Goal: Information Seeking & Learning: Learn about a topic

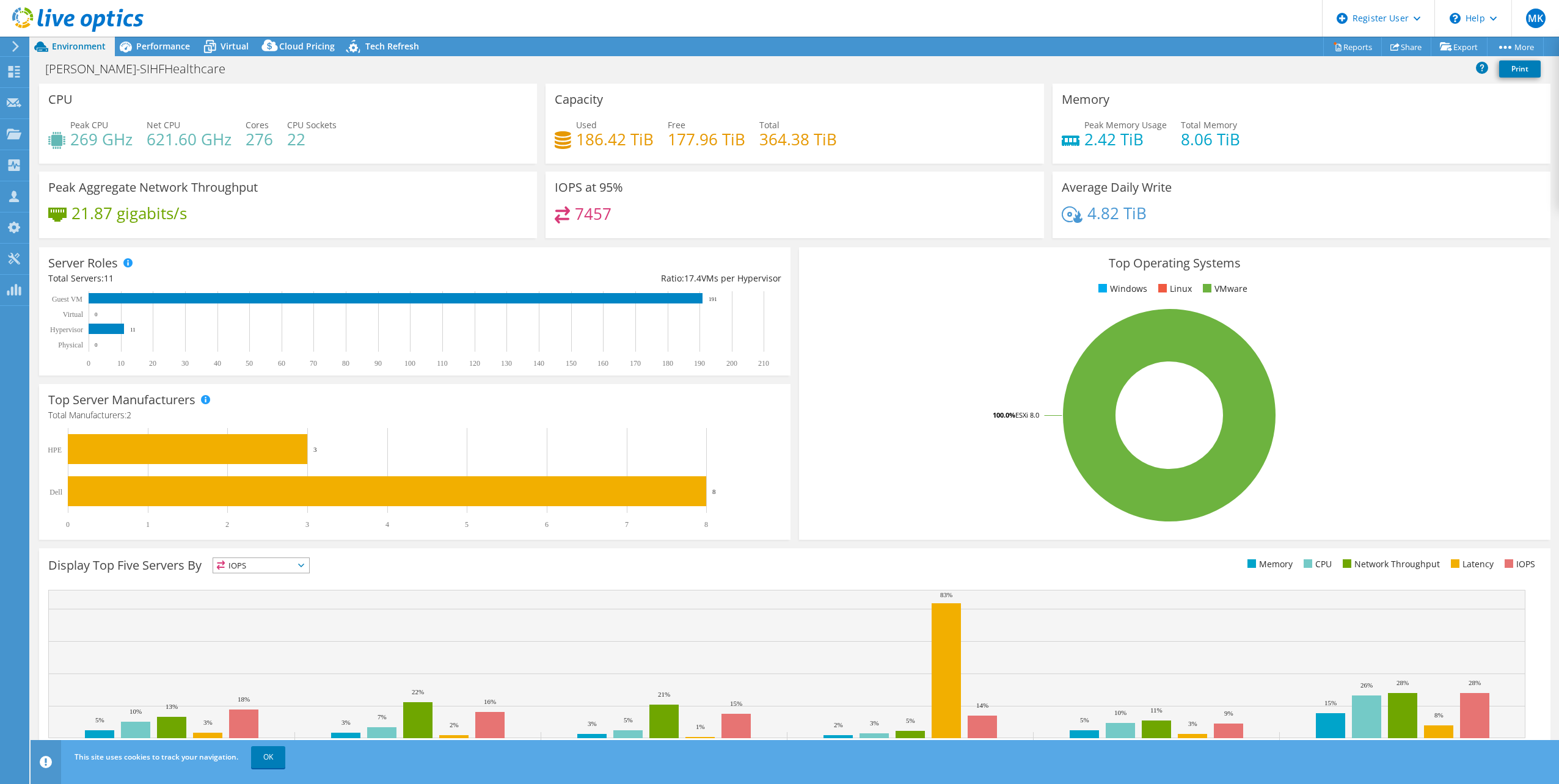
select select "USEast"
select select "USD"
drag, startPoint x: 548, startPoint y: 183, endPoint x: 627, endPoint y: 217, distance: 86.0
click at [627, 217] on div "IOPS at 95% 7457" at bounding box center [794, 205] width 498 height 66
click at [930, 480] on rect at bounding box center [1169, 415] width 722 height 214
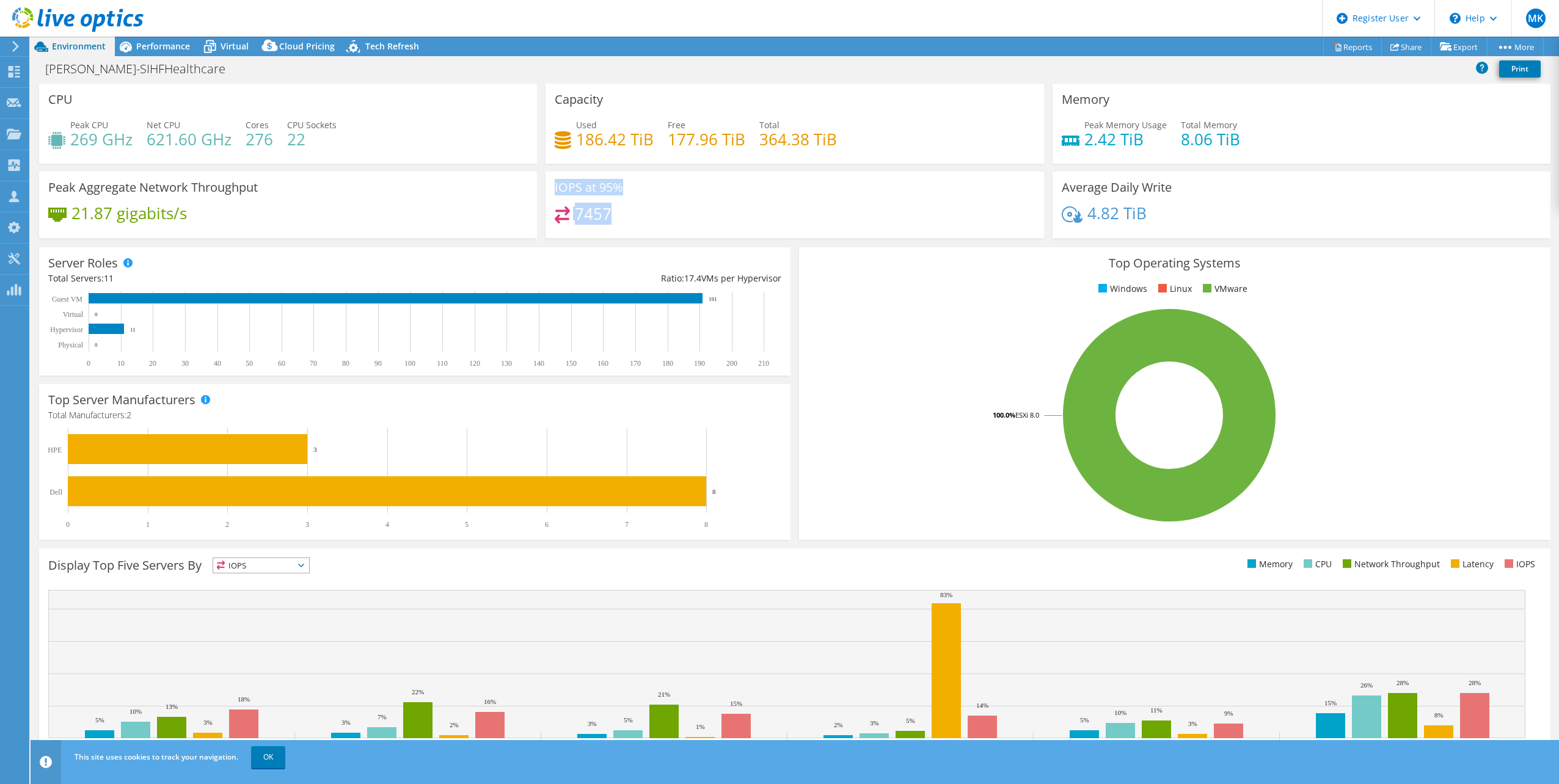
click at [929, 513] on rect at bounding box center [1169, 415] width 722 height 214
click at [627, 219] on div "7457" at bounding box center [795, 220] width 480 height 27
drag, startPoint x: 574, startPoint y: 212, endPoint x: 660, endPoint y: 212, distance: 86.0
click at [660, 212] on div "7457" at bounding box center [795, 220] width 480 height 27
drag, startPoint x: 623, startPoint y: 187, endPoint x: 542, endPoint y: 176, distance: 81.7
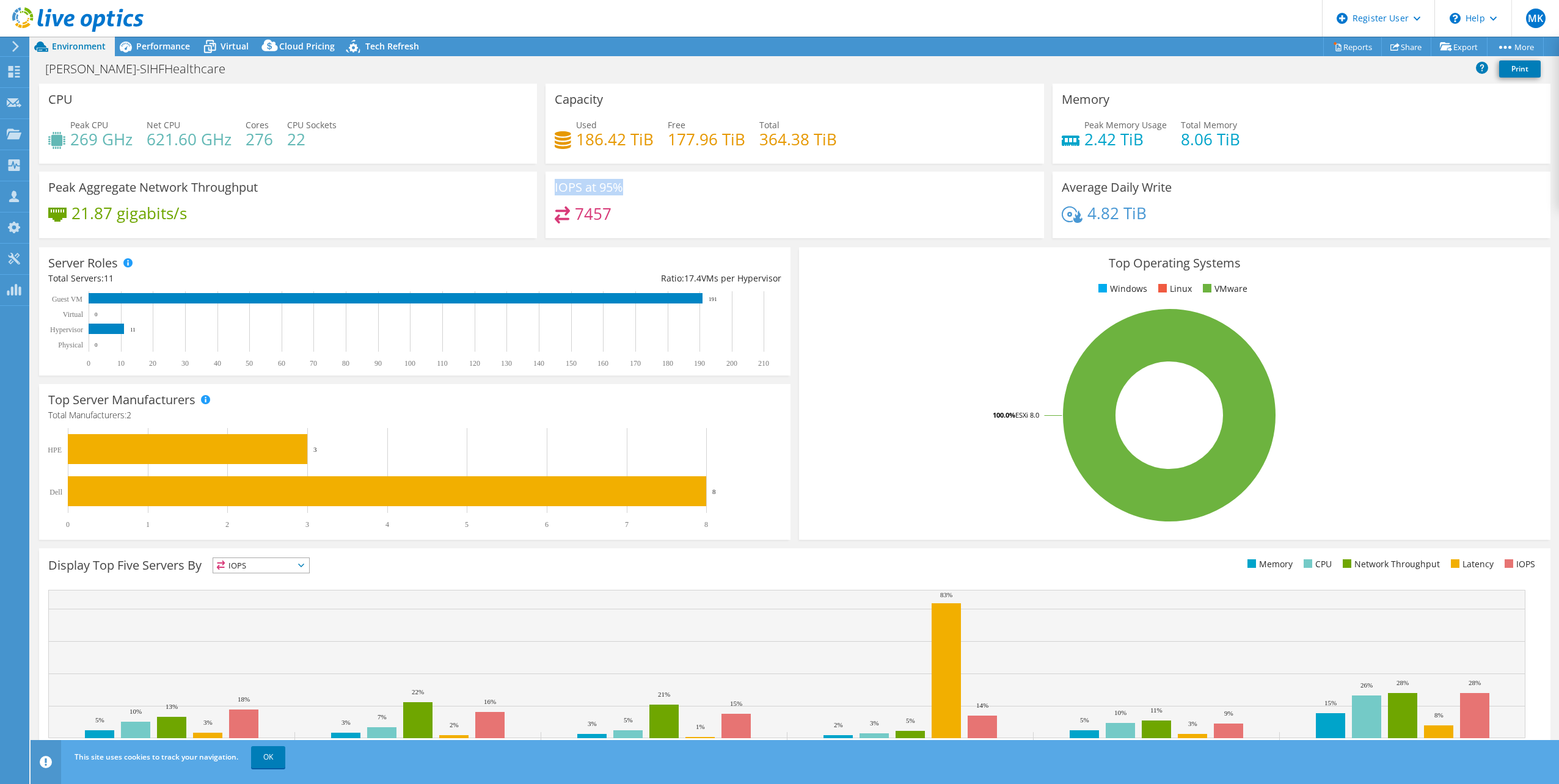
click at [542, 176] on div "IOPS at 95% 7457" at bounding box center [795, 205] width 506 height 66
drag, startPoint x: 542, startPoint y: 176, endPoint x: 570, endPoint y: 218, distance: 50.5
click at [570, 218] on div "7457" at bounding box center [795, 220] width 480 height 27
drag, startPoint x: 1075, startPoint y: 126, endPoint x: 1291, endPoint y: 145, distance: 216.8
click at [1291, 145] on div "Peak Memory Usage 2.42 TiB Total Memory 8.06 TiB" at bounding box center [1302, 139] width 480 height 40
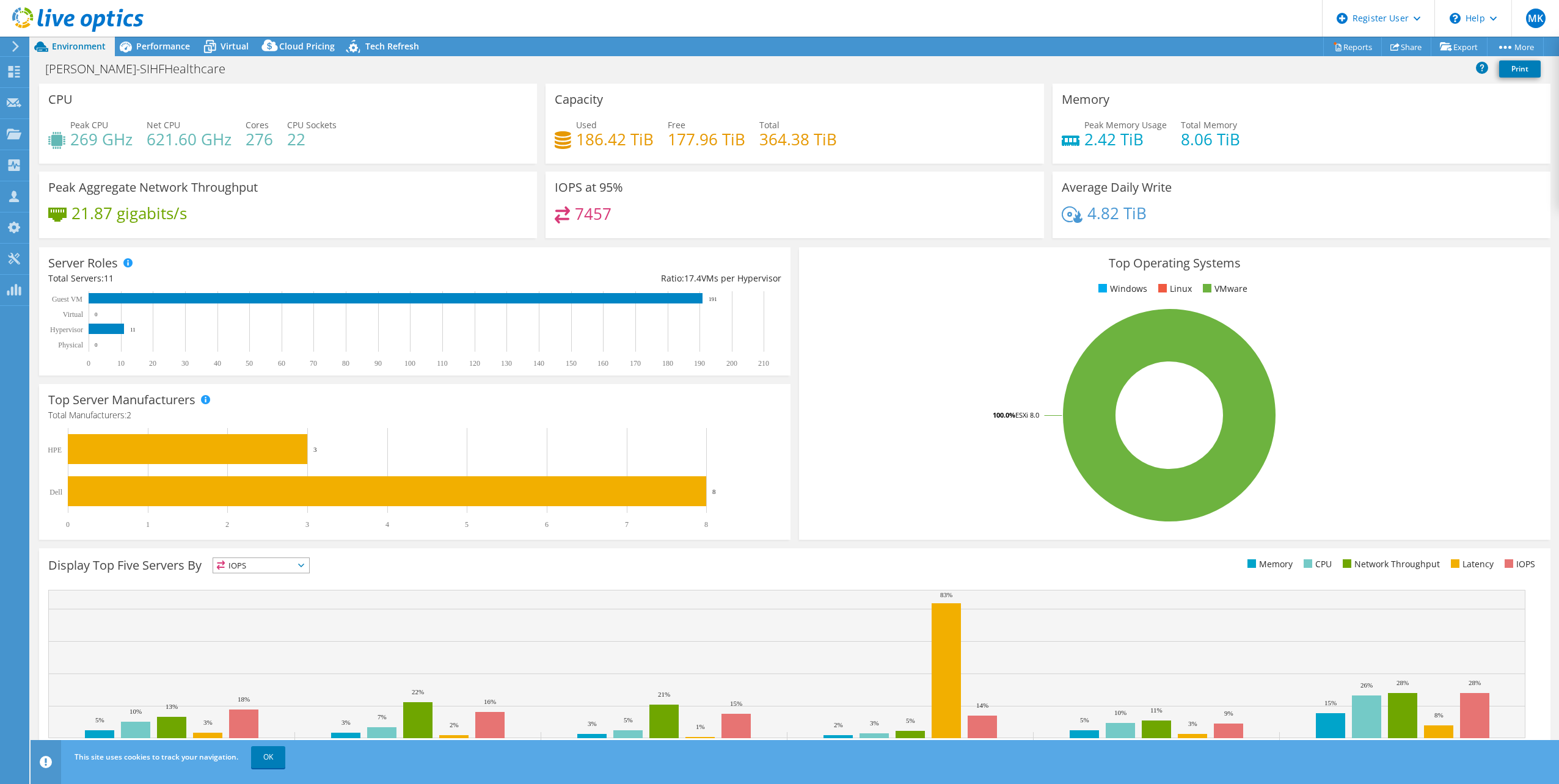
click at [1287, 148] on div "Peak Memory Usage 2.42 TiB Total Memory 8.06 TiB" at bounding box center [1302, 139] width 480 height 40
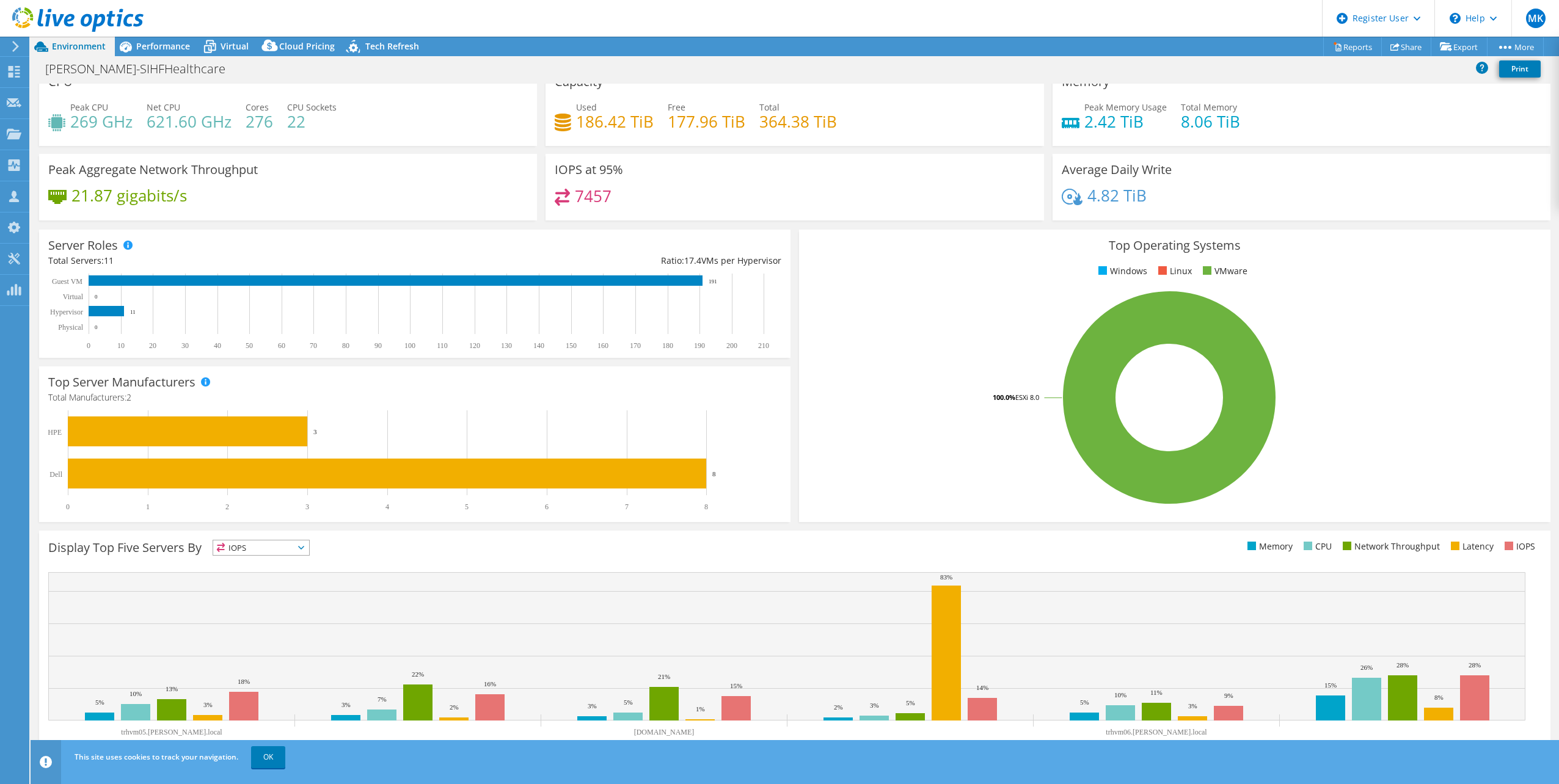
scroll to position [31, 0]
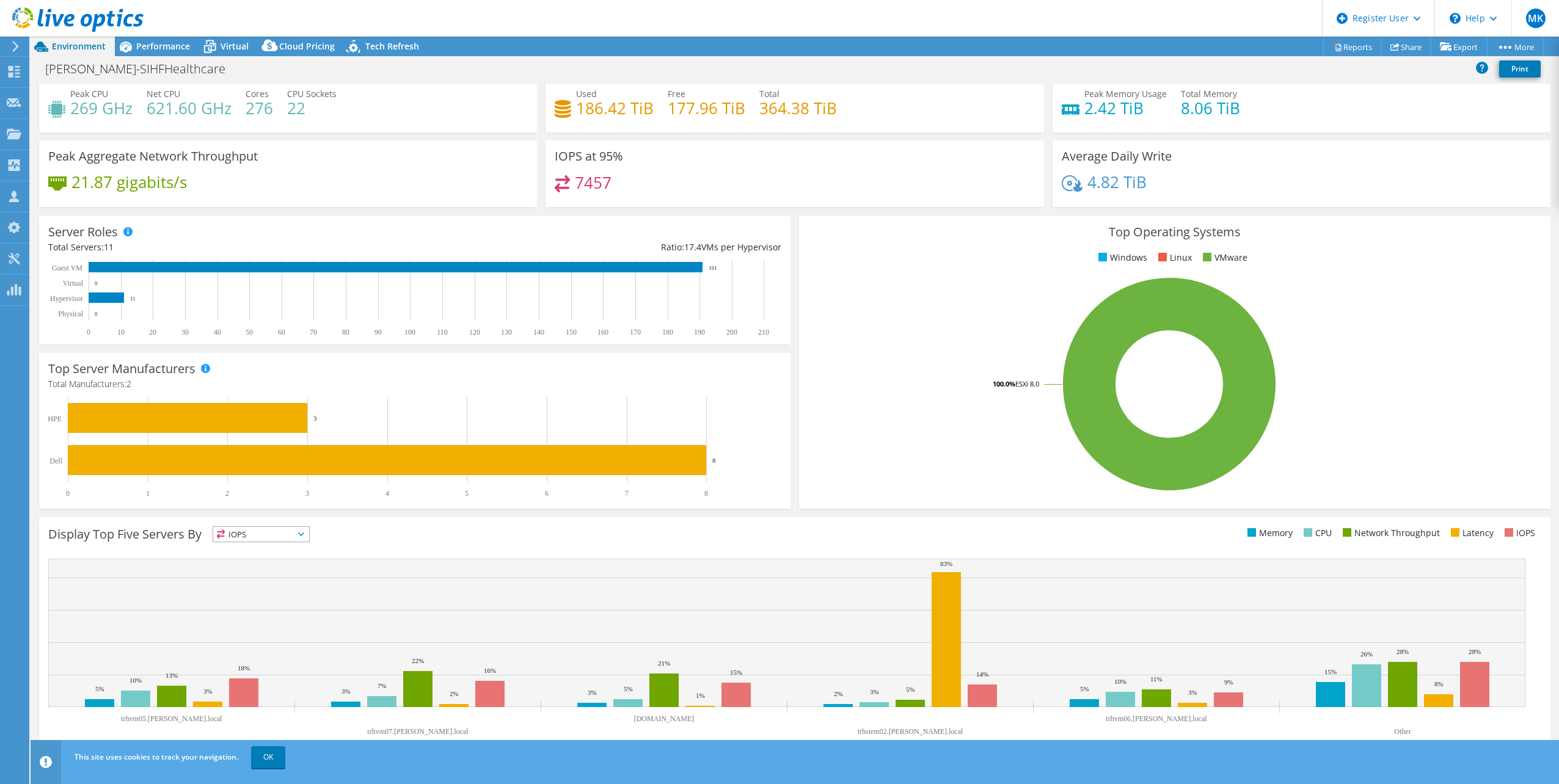
drag, startPoint x: 980, startPoint y: 380, endPoint x: 1052, endPoint y: 387, distance: 72.3
click at [1052, 387] on rect at bounding box center [1169, 384] width 722 height 214
click at [169, 44] on span "Performance" at bounding box center [163, 46] width 54 height 12
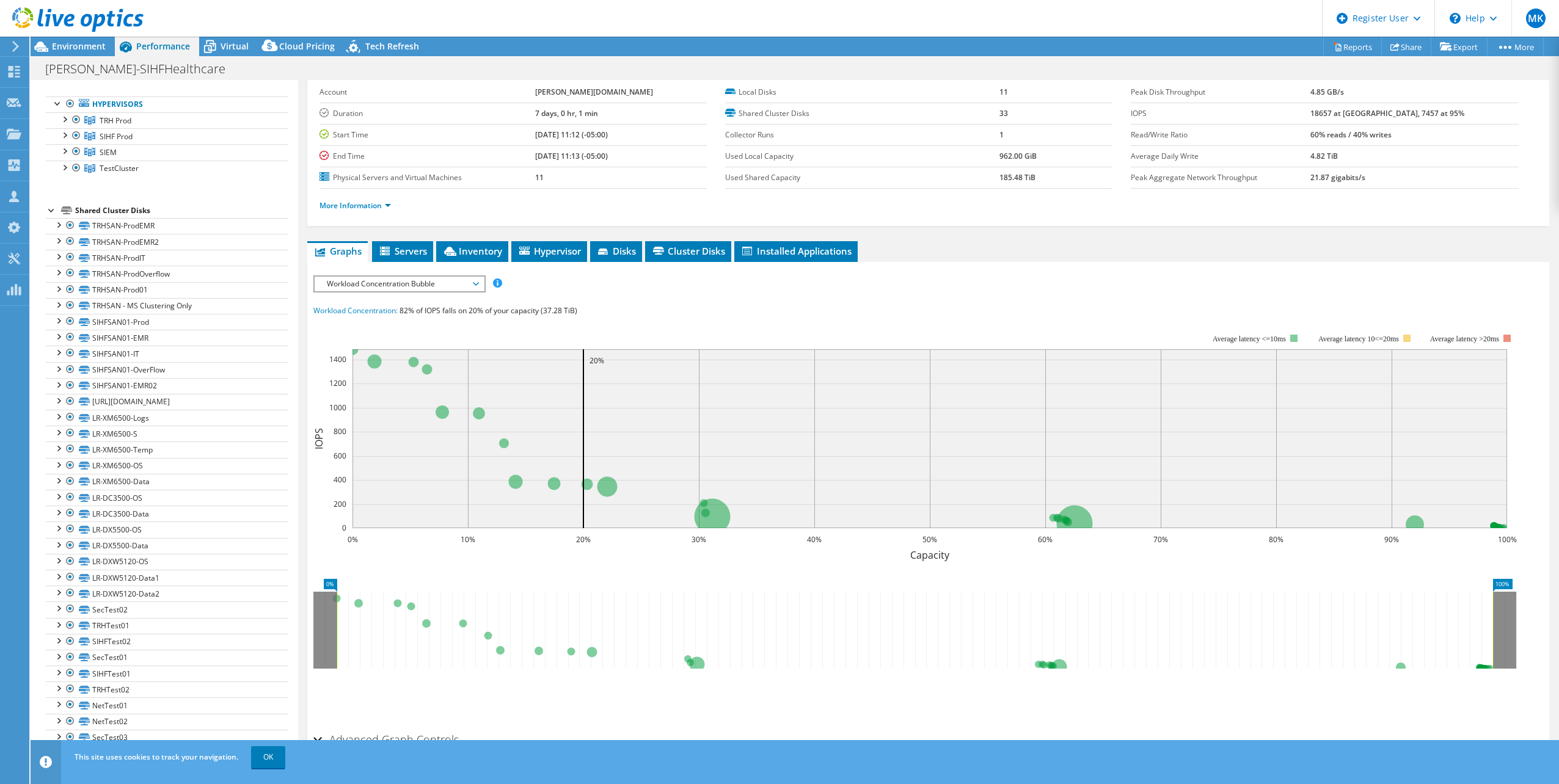
scroll to position [108, 0]
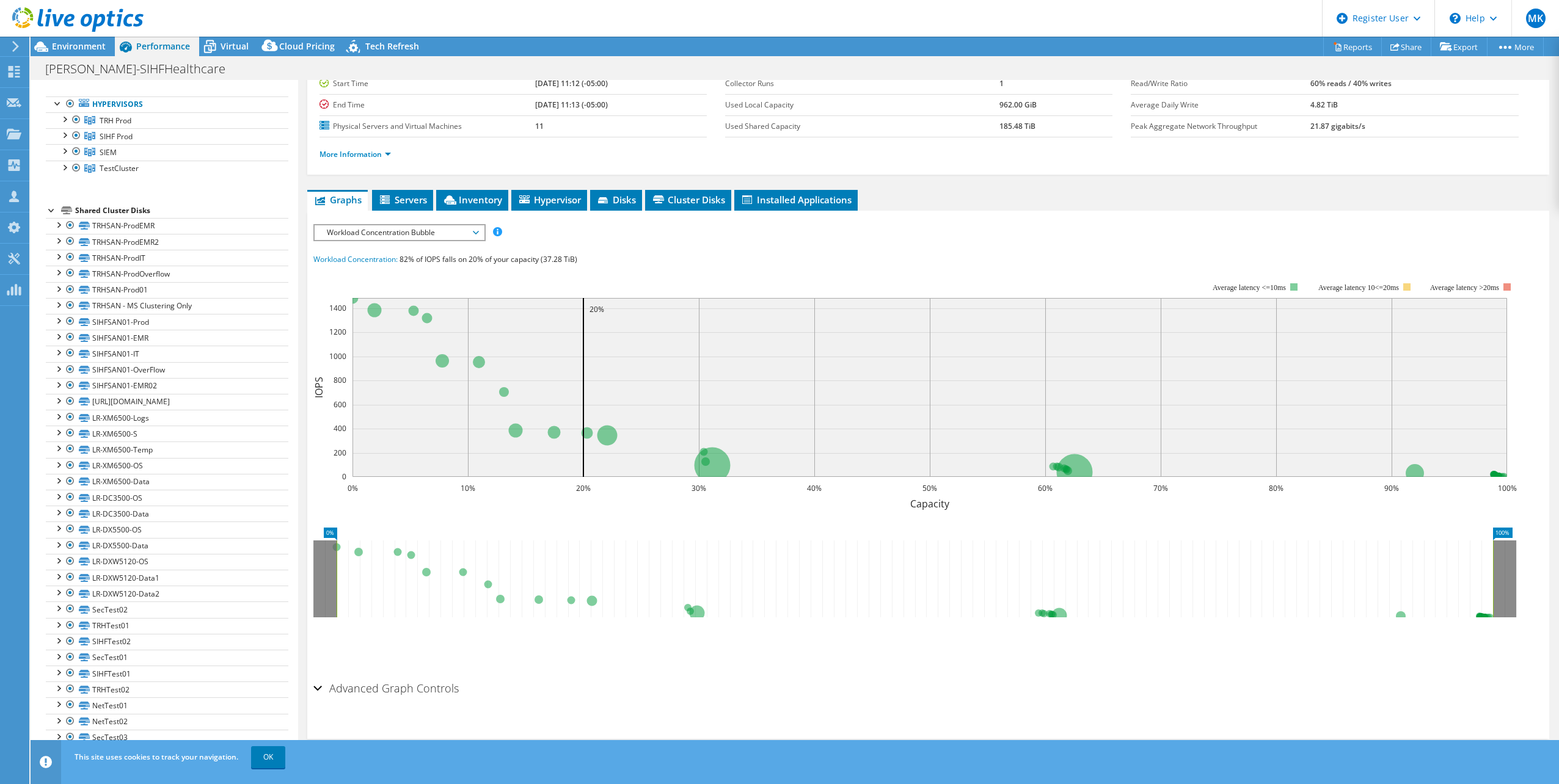
click at [360, 230] on span "Workload Concentration Bubble" at bounding box center [399, 233] width 157 height 15
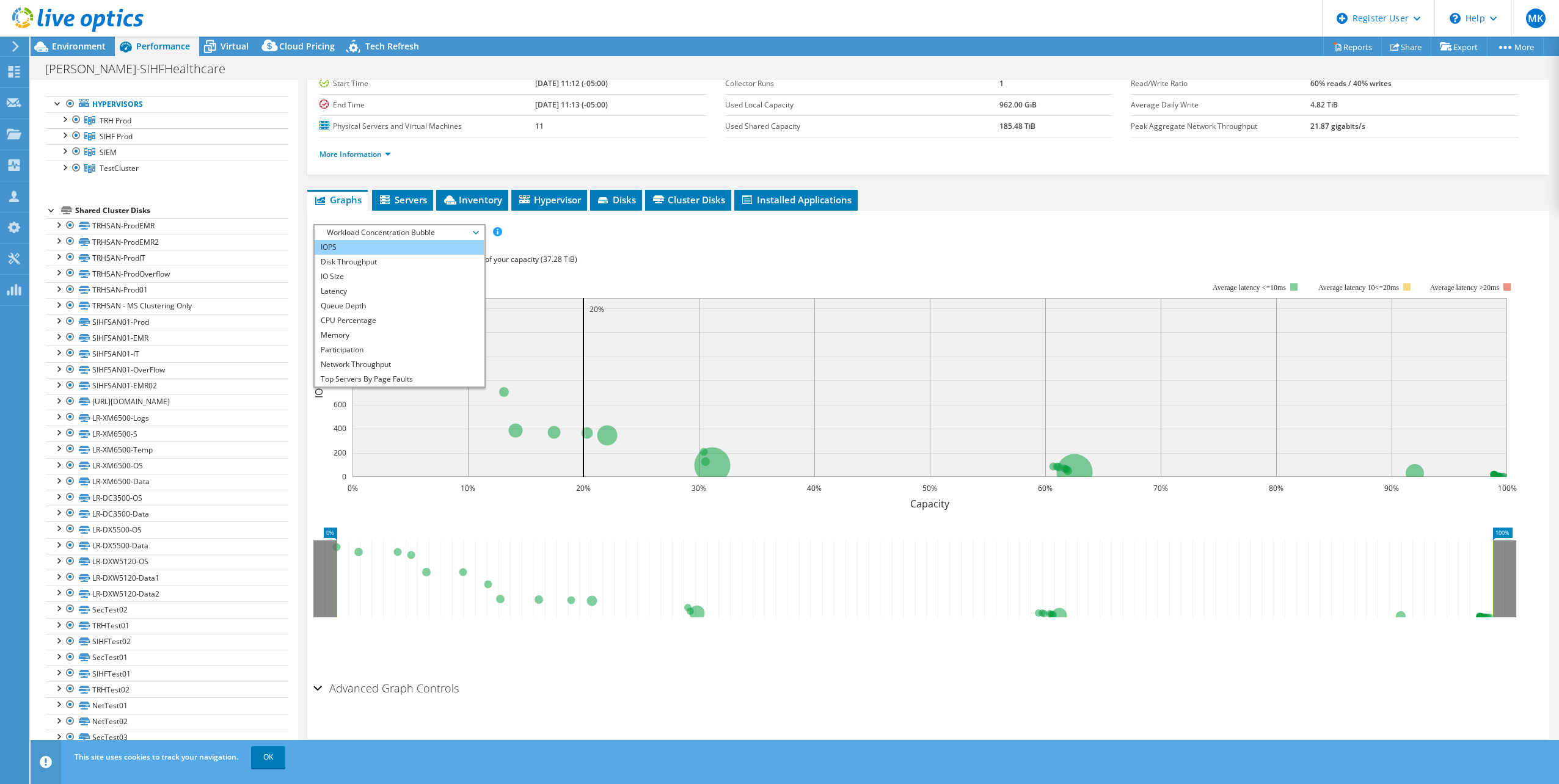
click at [352, 243] on li "IOPS" at bounding box center [398, 247] width 169 height 15
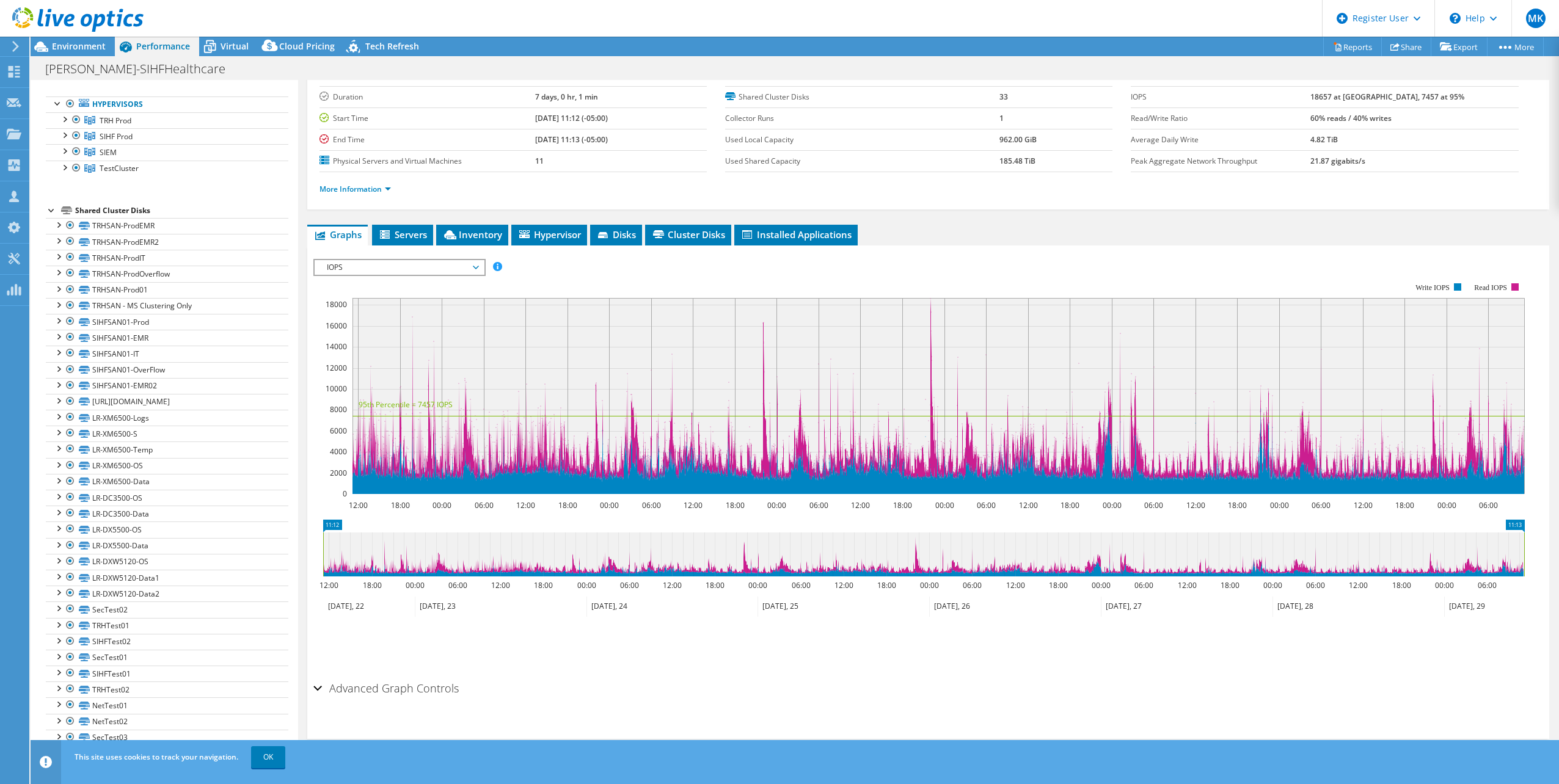
scroll to position [73, 0]
drag, startPoint x: 1344, startPoint y: 97, endPoint x: 1462, endPoint y: 96, distance: 118.0
click at [1462, 96] on tr "IOPS 18657 at [GEOGRAPHIC_DATA], 7457 at 95%" at bounding box center [1324, 97] width 387 height 21
drag, startPoint x: 1347, startPoint y: 117, endPoint x: 1480, endPoint y: 111, distance: 133.1
click at [1480, 111] on tr "Read/Write Ratio 60% reads / 40% writes" at bounding box center [1324, 118] width 387 height 21
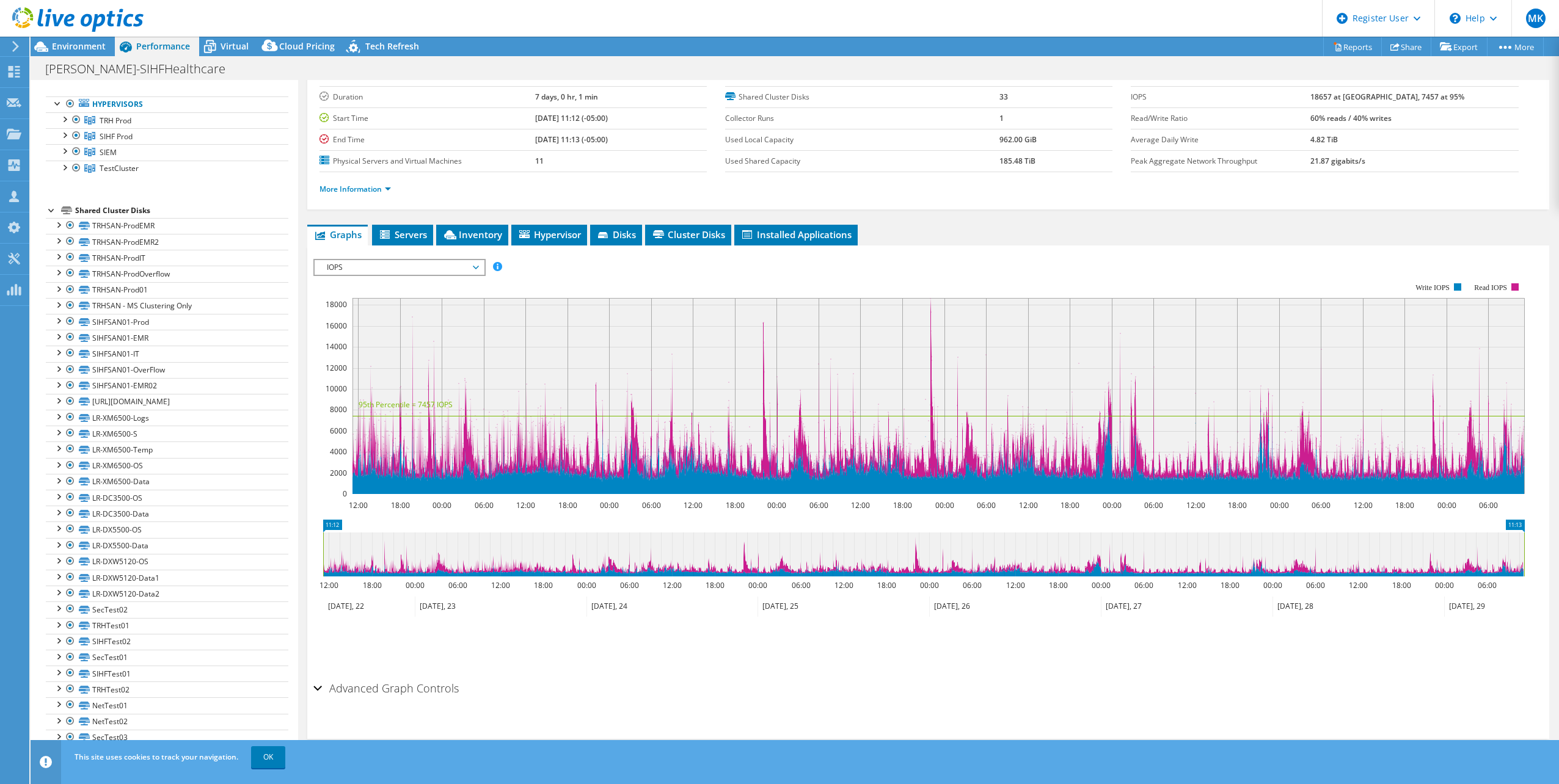
click at [1527, 172] on div "Peak Disk Throughput 4.85 GB/s IOPS 18657 at [GEOGRAPHIC_DATA], 7457 at 95% Rea…" at bounding box center [1334, 119] width 406 height 107
drag, startPoint x: 1338, startPoint y: 134, endPoint x: 1439, endPoint y: 144, distance: 101.5
click at [1439, 144] on tr "Average Daily Write 4.82 TiB" at bounding box center [1324, 139] width 387 height 21
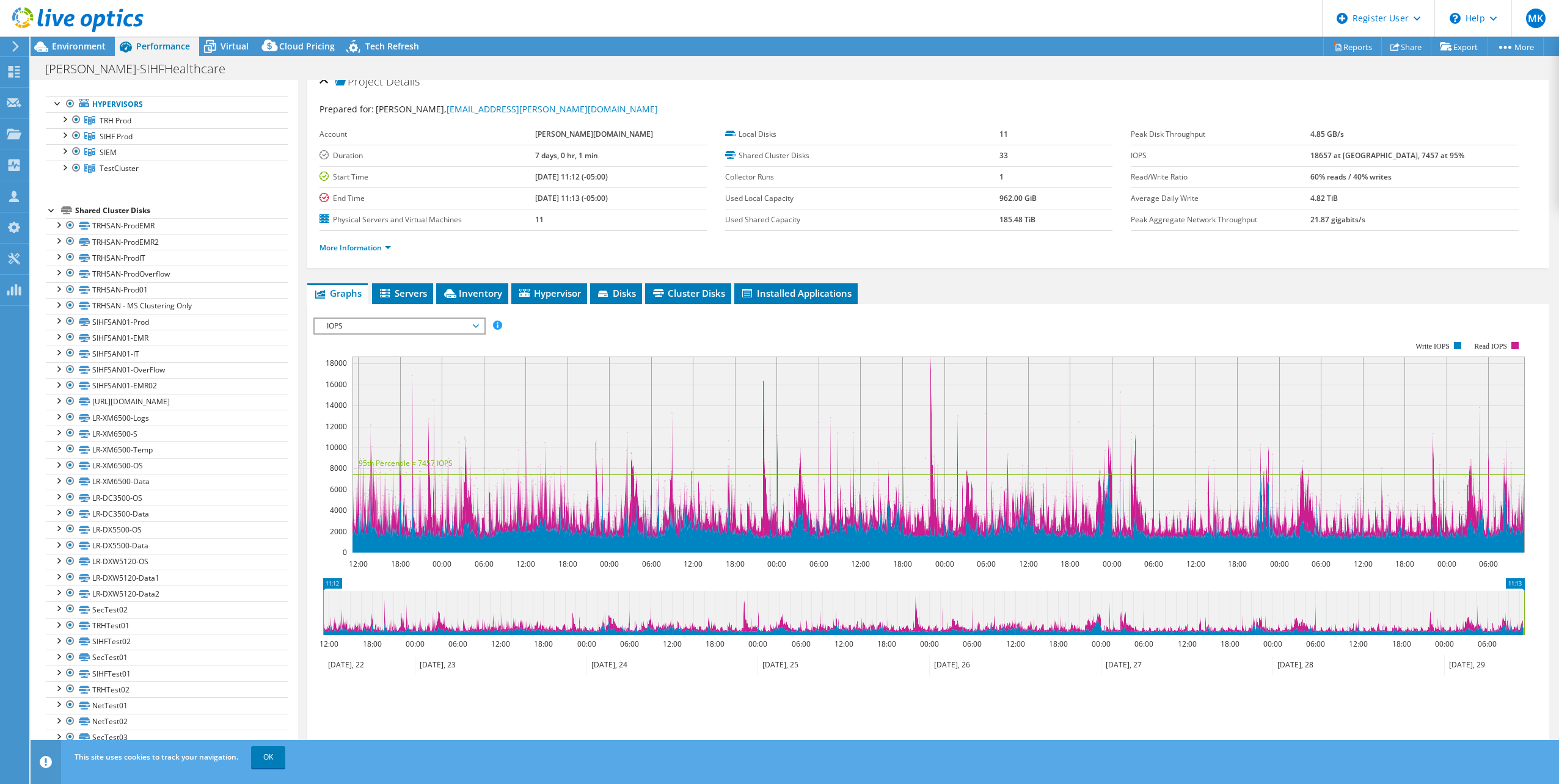
scroll to position [0, 0]
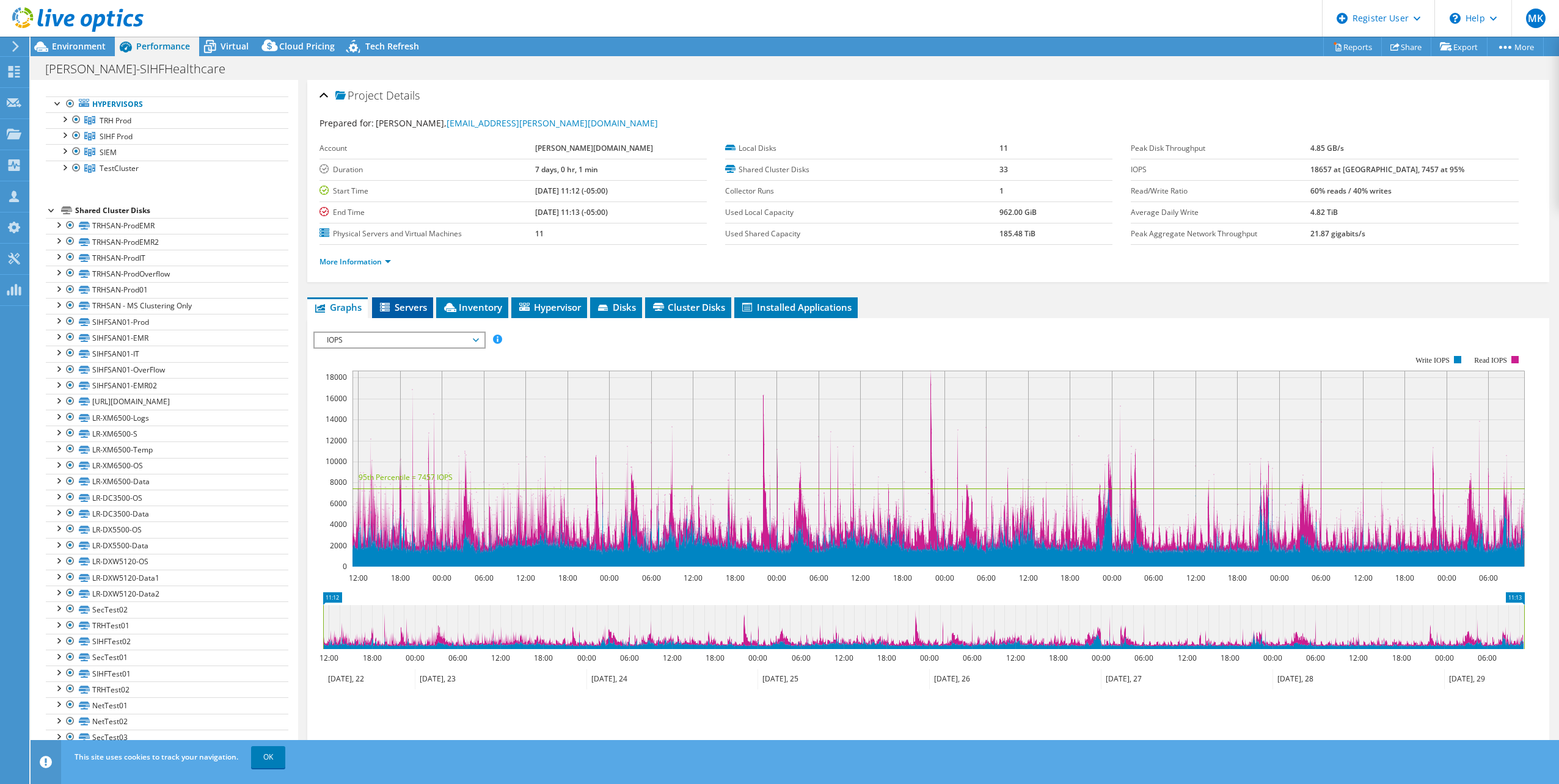
click at [405, 303] on span "Servers" at bounding box center [403, 307] width 49 height 13
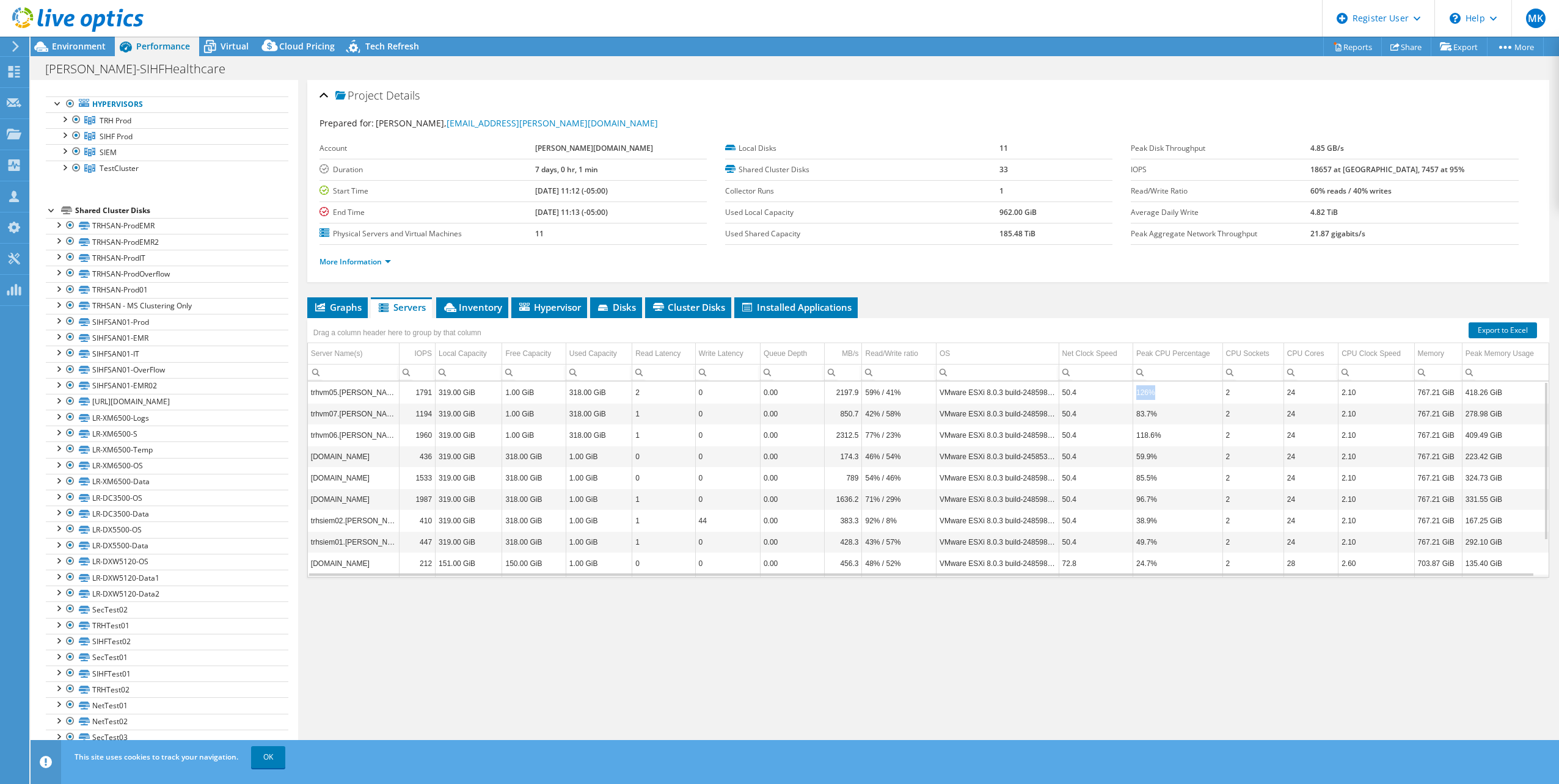
drag, startPoint x: 1170, startPoint y: 392, endPoint x: 1135, endPoint y: 397, distance: 35.4
click at [1135, 397] on td "126%" at bounding box center [1178, 392] width 90 height 21
drag, startPoint x: 1158, startPoint y: 437, endPoint x: 1133, endPoint y: 437, distance: 25.0
click at [1133, 437] on td "118.6%" at bounding box center [1178, 434] width 90 height 21
click at [79, 44] on span "Environment" at bounding box center [78, 46] width 54 height 12
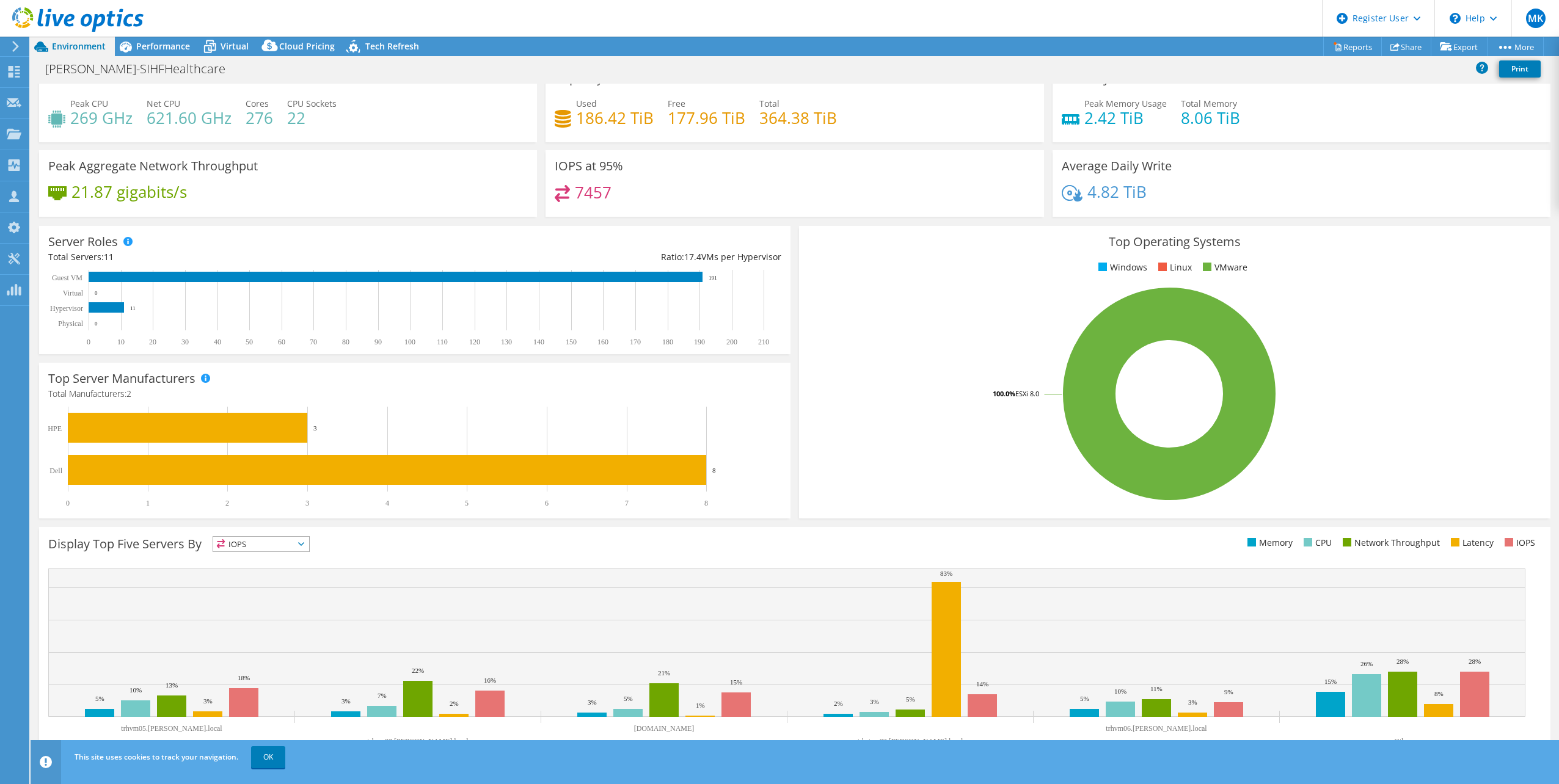
scroll to position [31, 0]
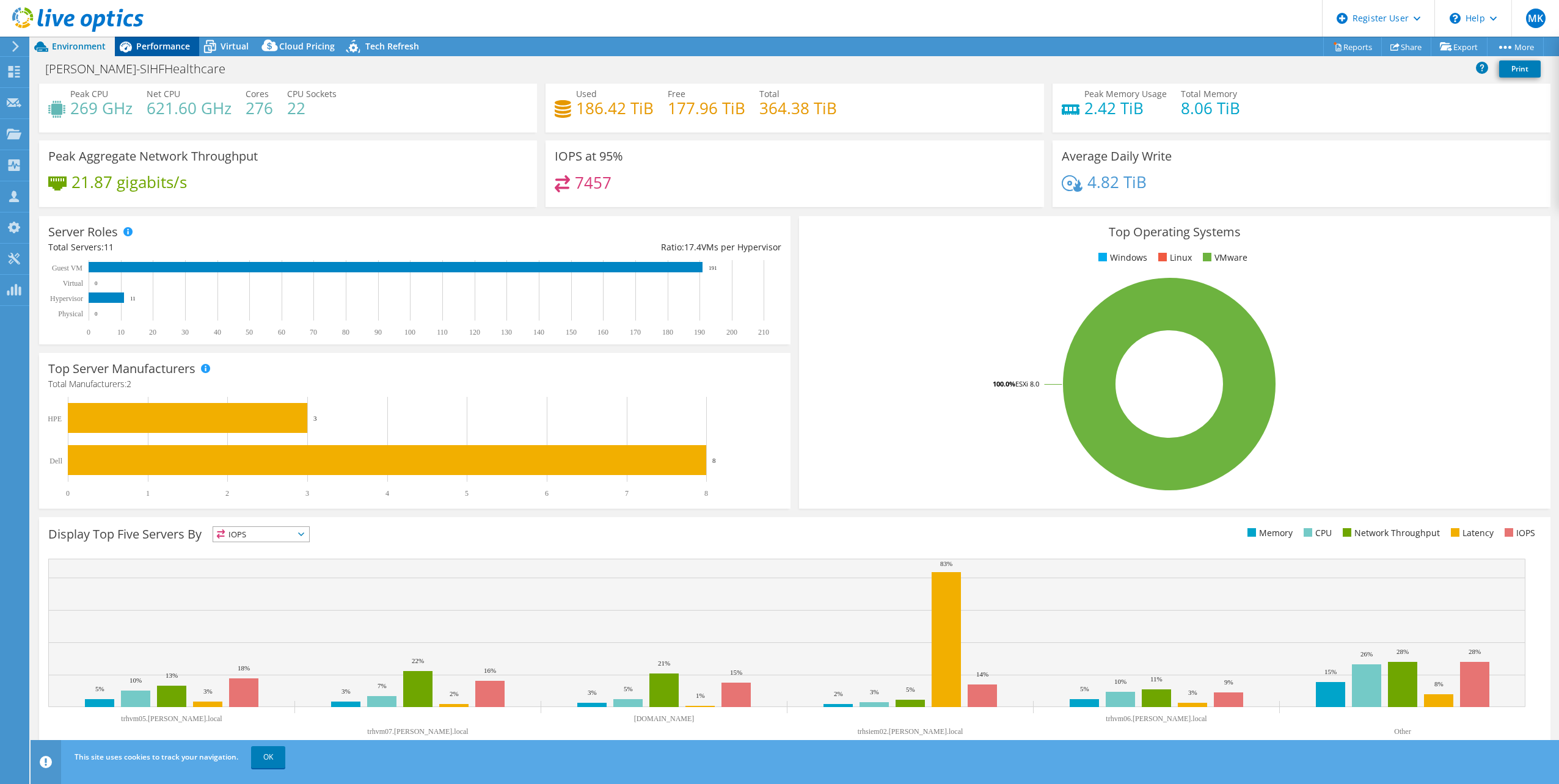
click at [164, 48] on span "Performance" at bounding box center [163, 46] width 54 height 12
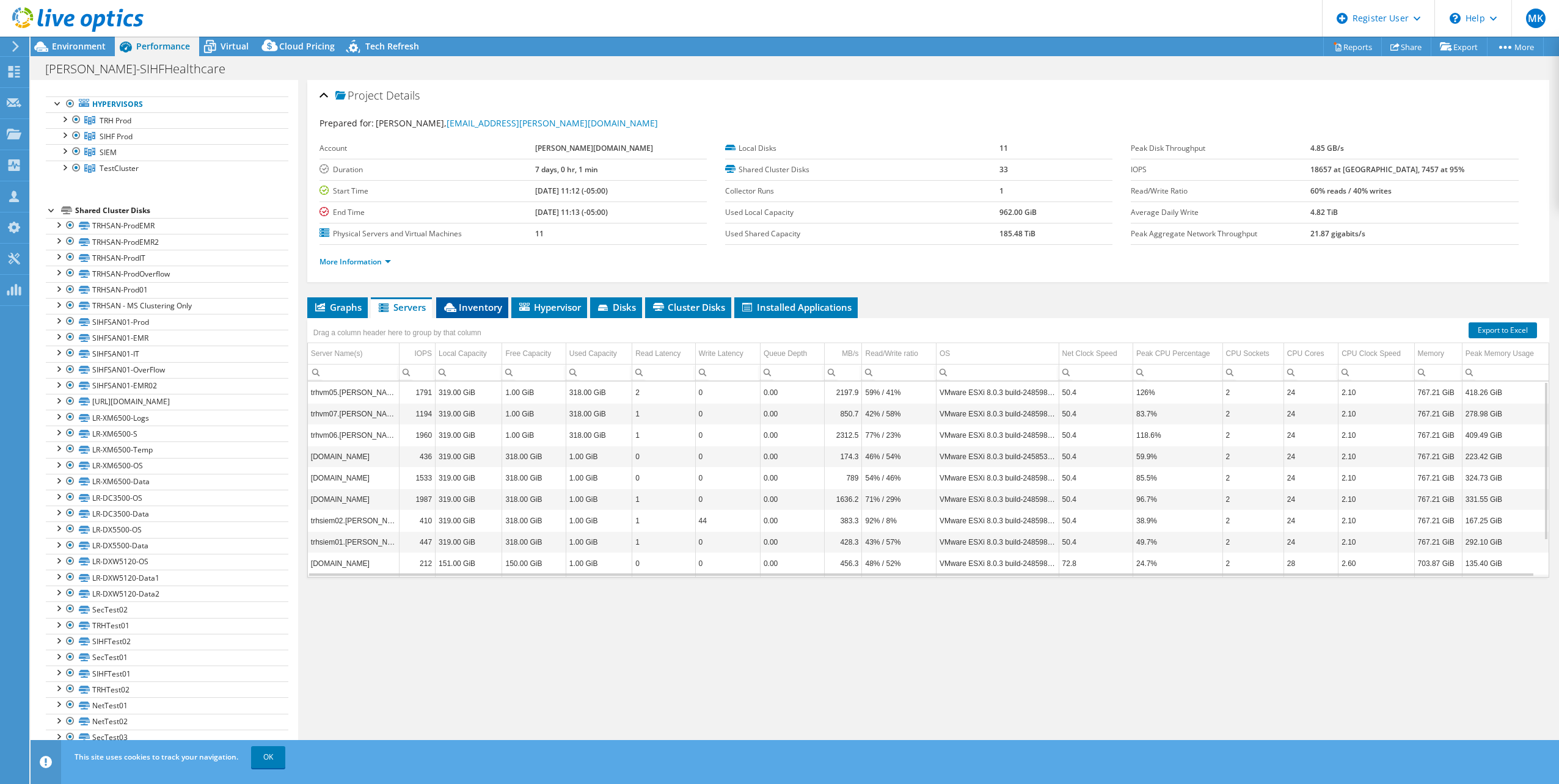
click at [471, 306] on span "Inventory" at bounding box center [471, 307] width 60 height 13
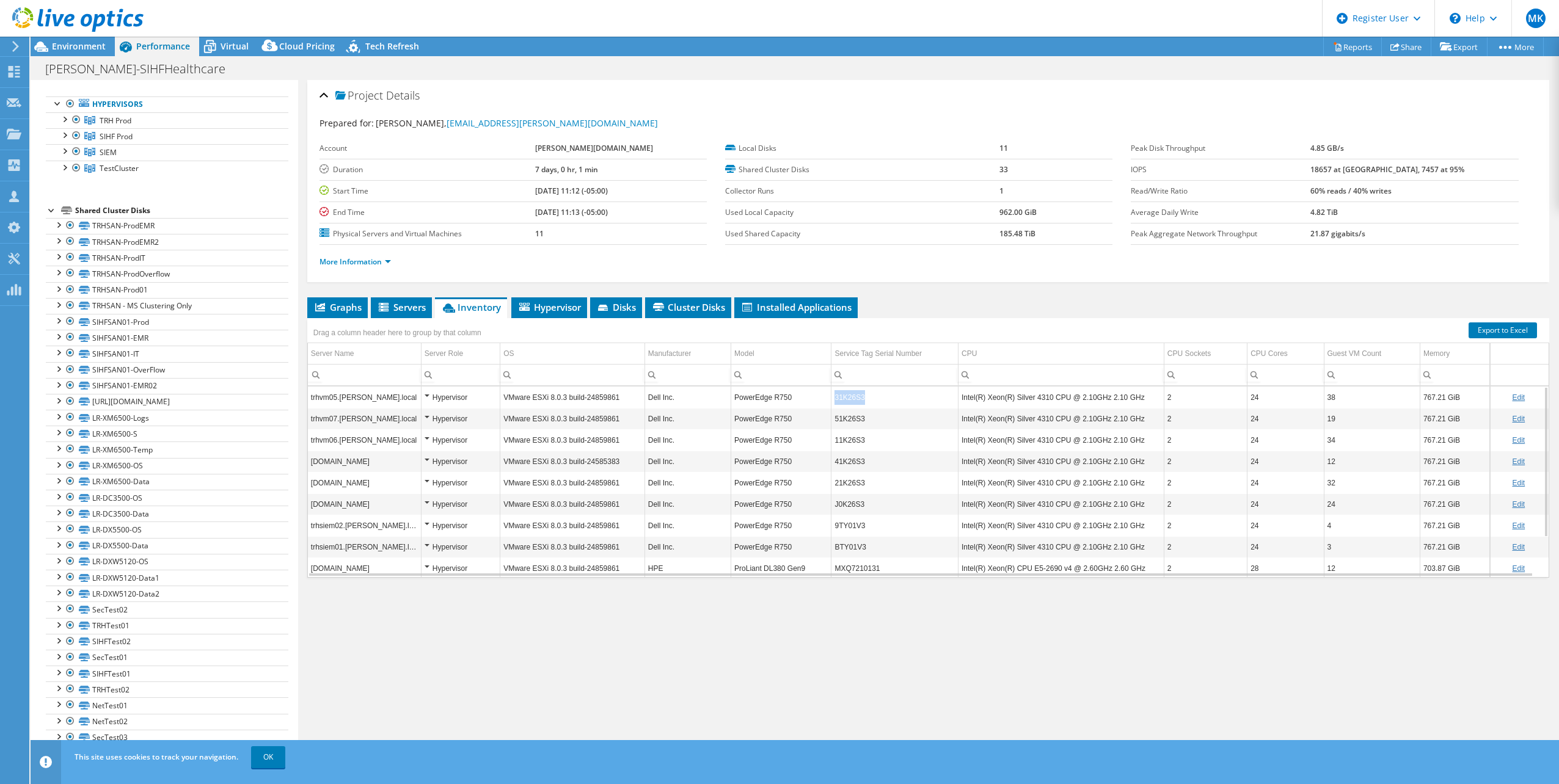
drag, startPoint x: 867, startPoint y: 400, endPoint x: 832, endPoint y: 399, distance: 35.0
click at [832, 399] on td "31K26S3" at bounding box center [895, 397] width 127 height 21
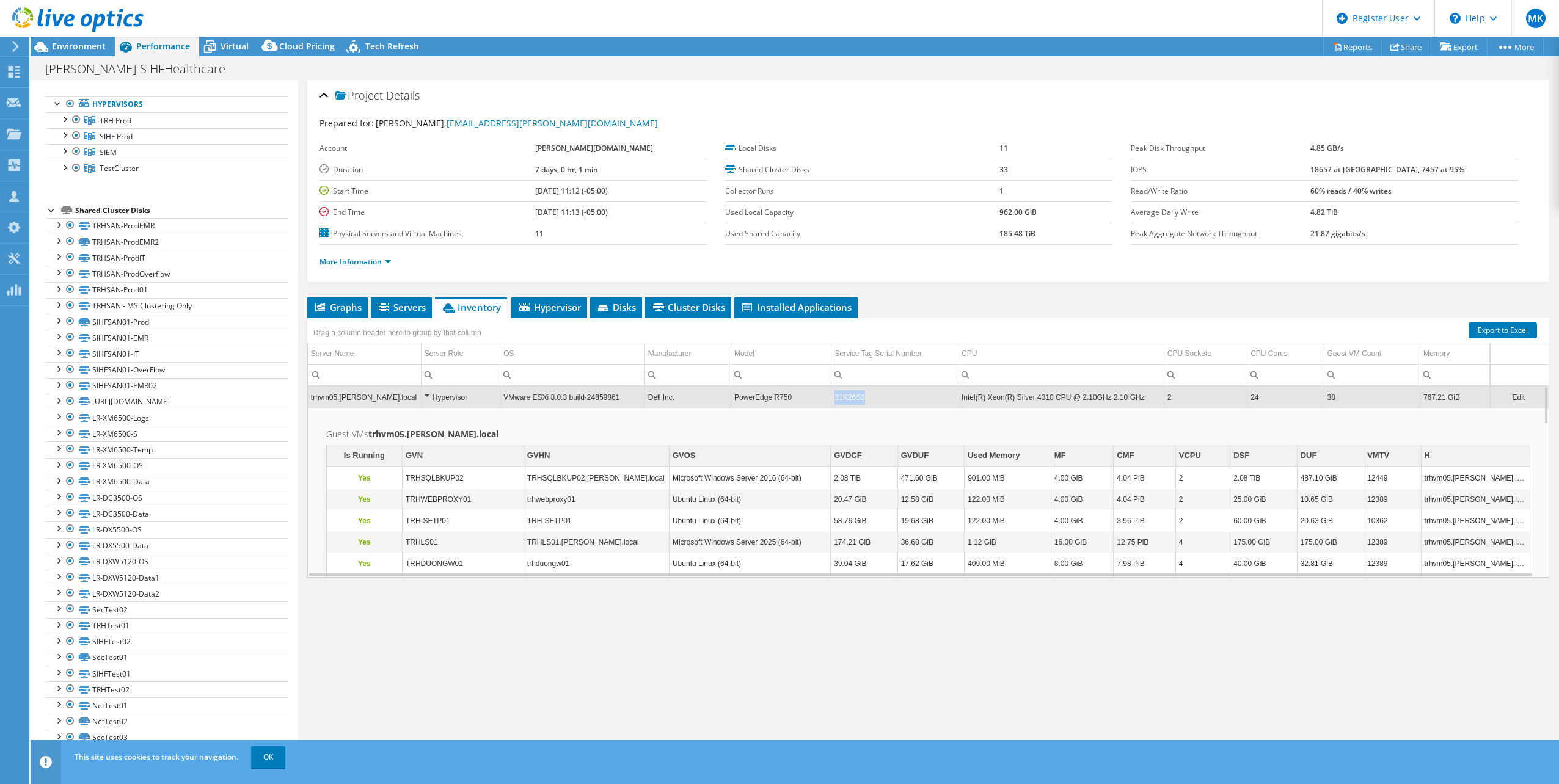
drag, startPoint x: 865, startPoint y: 399, endPoint x: 835, endPoint y: 396, distance: 30.1
click at [835, 396] on td "31K26S3" at bounding box center [895, 397] width 127 height 21
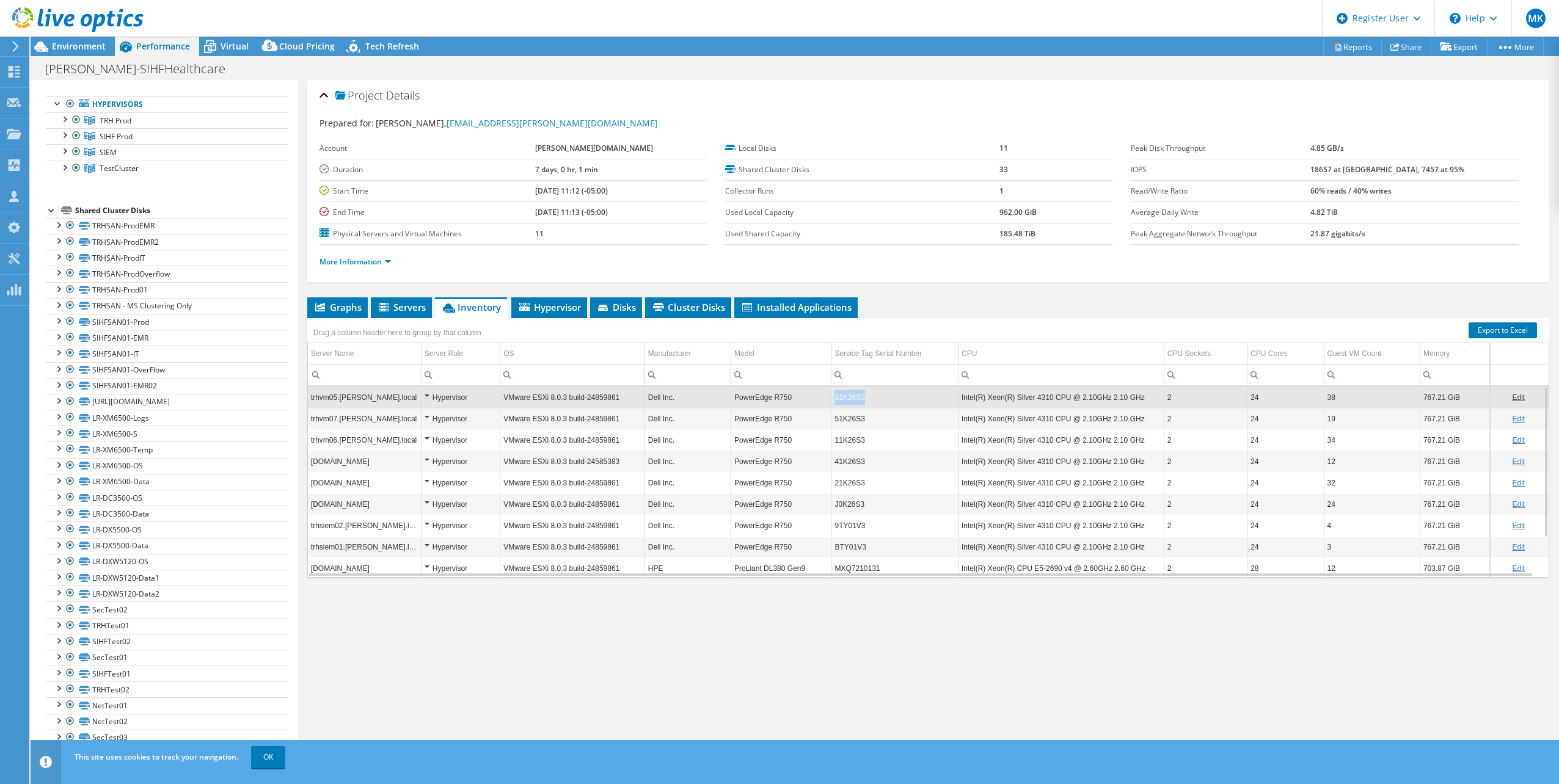
drag, startPoint x: 871, startPoint y: 400, endPoint x: 834, endPoint y: 398, distance: 37.1
click at [834, 398] on td "31K26S3" at bounding box center [895, 397] width 127 height 21
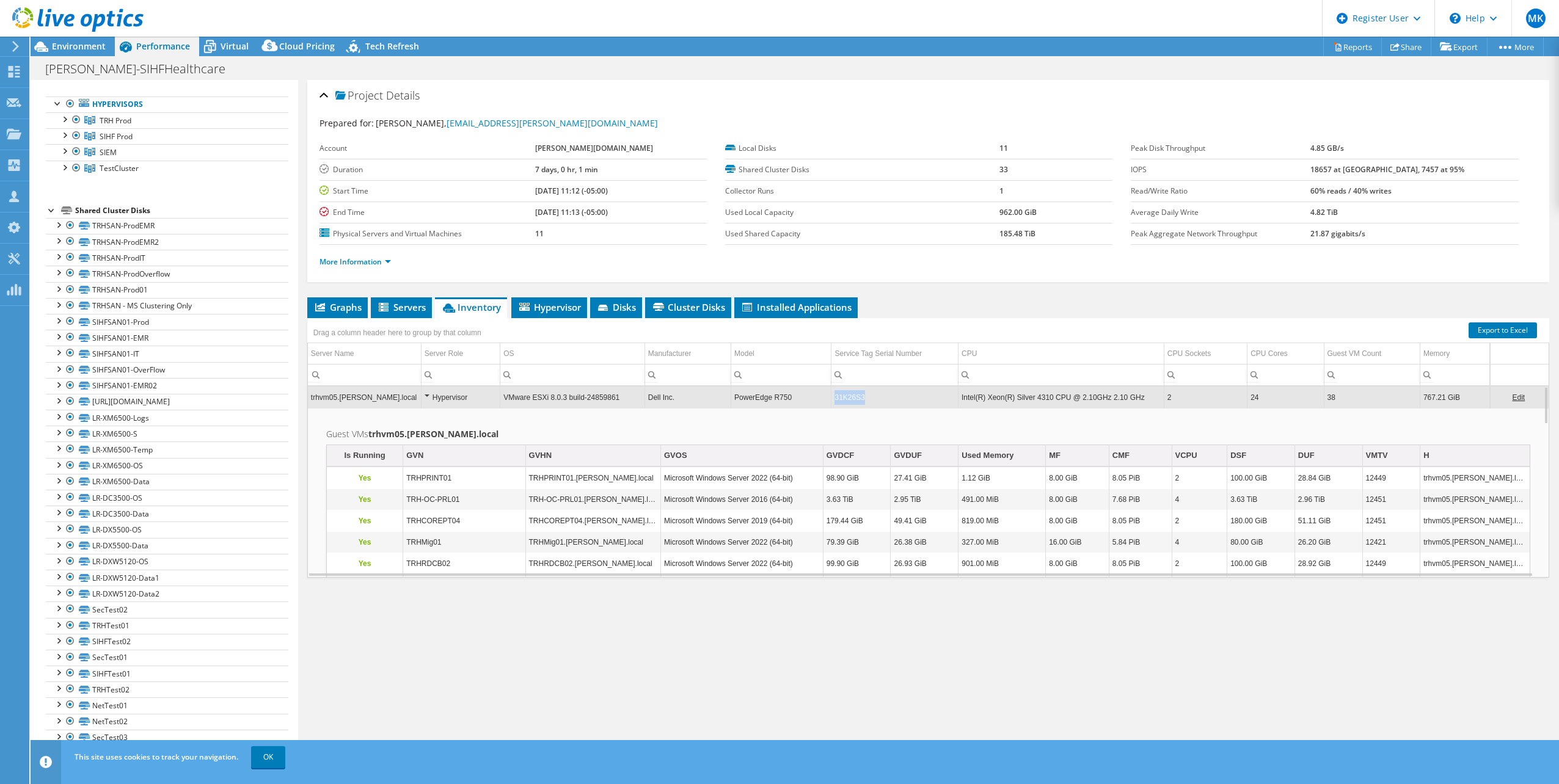
drag, startPoint x: 866, startPoint y: 400, endPoint x: 832, endPoint y: 399, distance: 34.0
click at [832, 399] on td "31K26S3" at bounding box center [895, 397] width 127 height 21
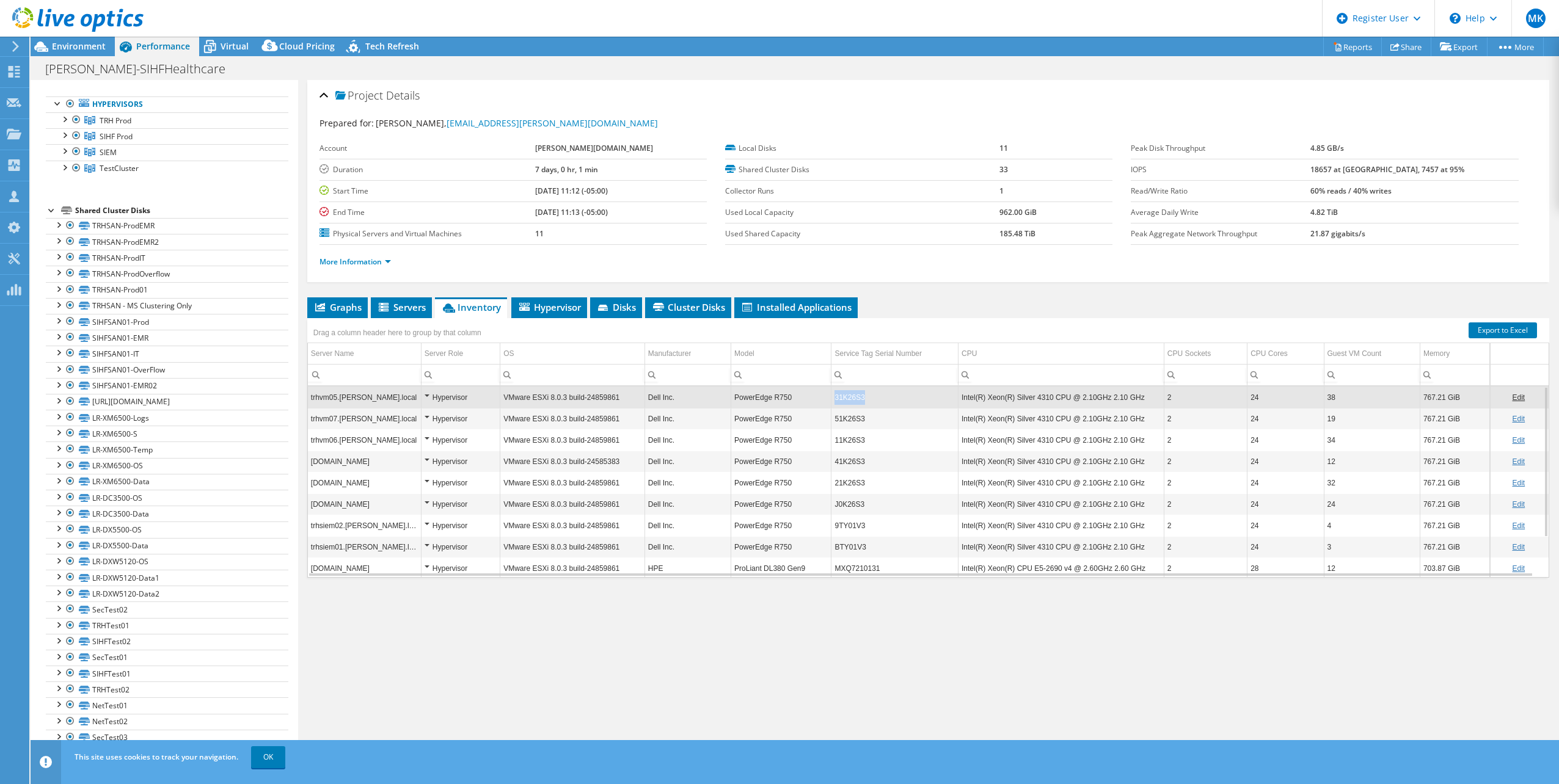
copy td "31K26S3"
drag, startPoint x: 834, startPoint y: 396, endPoint x: 865, endPoint y: 400, distance: 31.3
click at [865, 400] on td "31K26S3" at bounding box center [895, 397] width 127 height 21
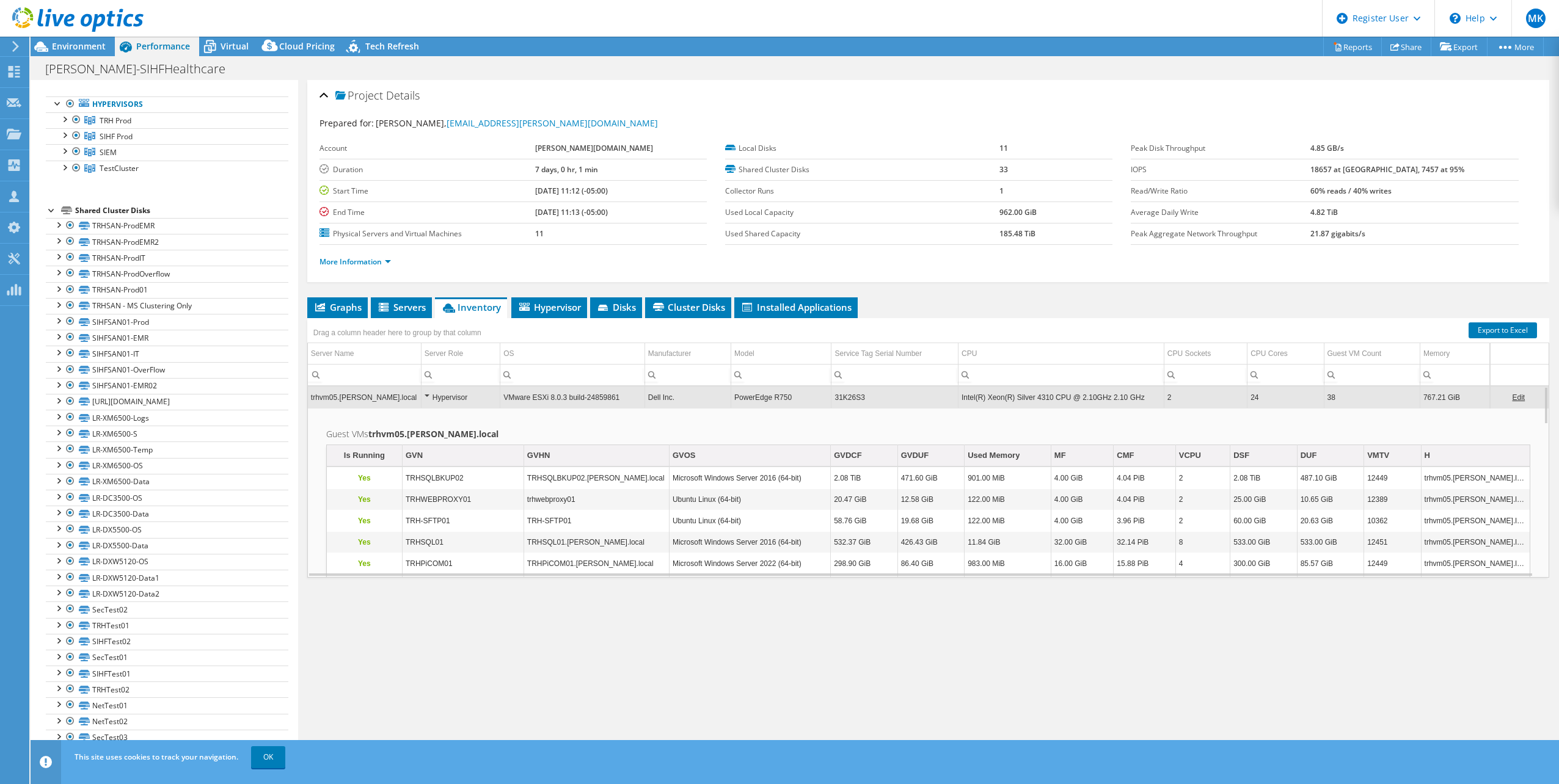
click at [93, 38] on div at bounding box center [72, 20] width 144 height 41
click at [83, 49] on span "Environment" at bounding box center [78, 46] width 54 height 12
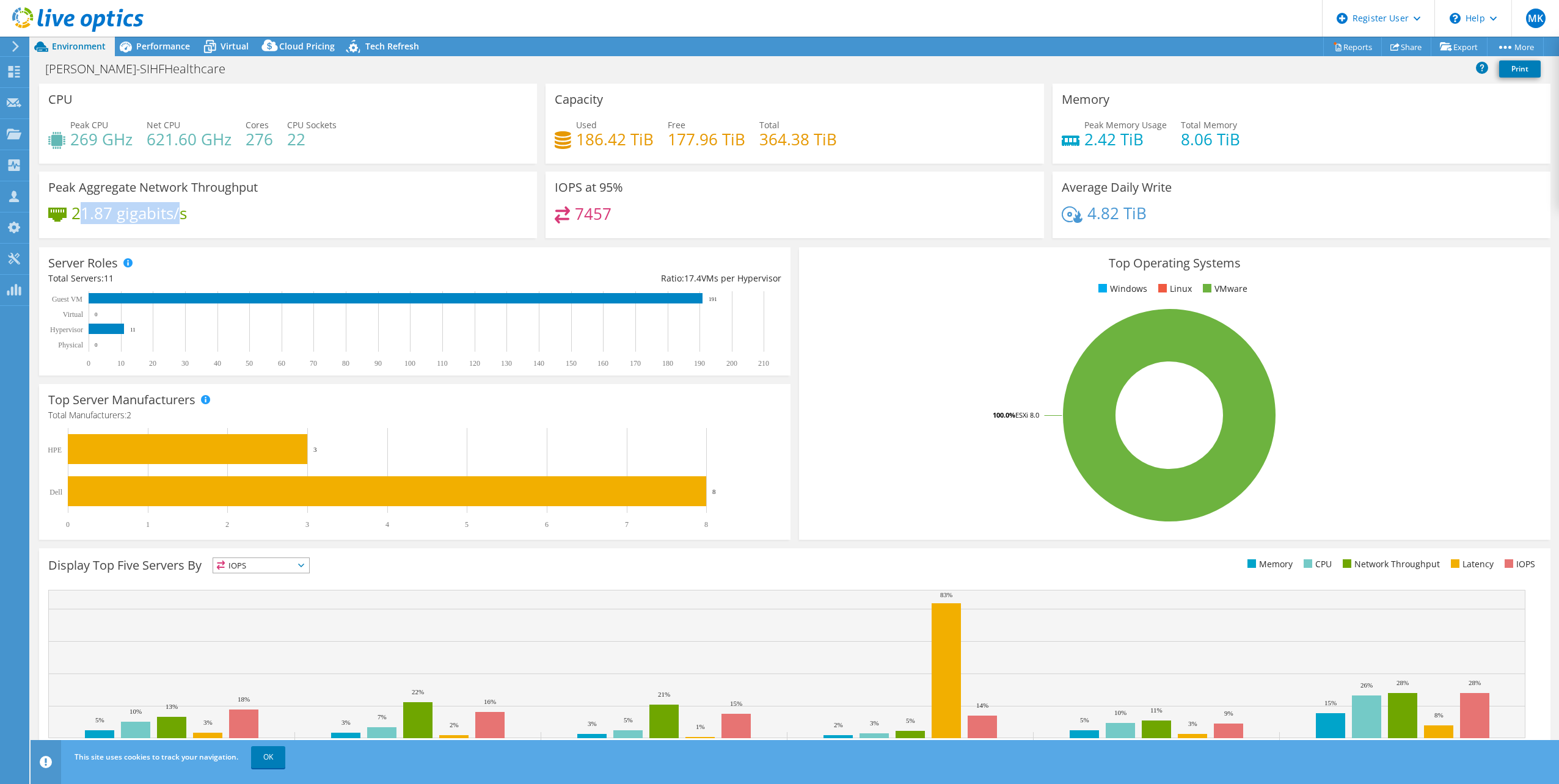
drag, startPoint x: 79, startPoint y: 211, endPoint x: 183, endPoint y: 216, distance: 104.1
click at [183, 216] on h4 "21.87 gigabits/s" at bounding box center [129, 213] width 115 height 13
drag, startPoint x: 183, startPoint y: 216, endPoint x: 225, endPoint y: 229, distance: 44.0
click at [225, 229] on div "21.87 gigabits/s" at bounding box center [288, 219] width 480 height 26
click at [147, 49] on span "Performance" at bounding box center [163, 46] width 54 height 12
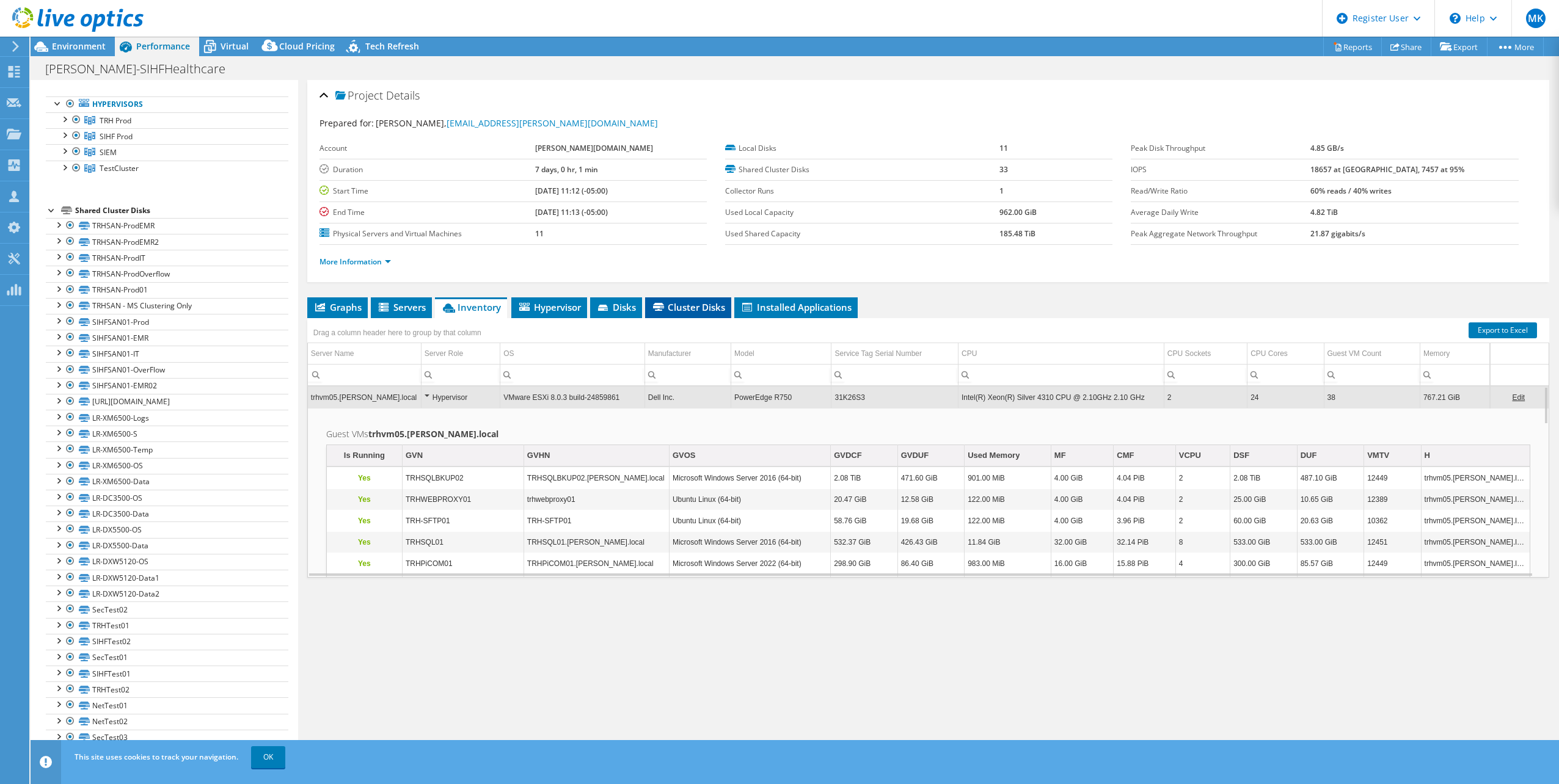
click at [705, 302] on span "Cluster Disks" at bounding box center [688, 307] width 74 height 13
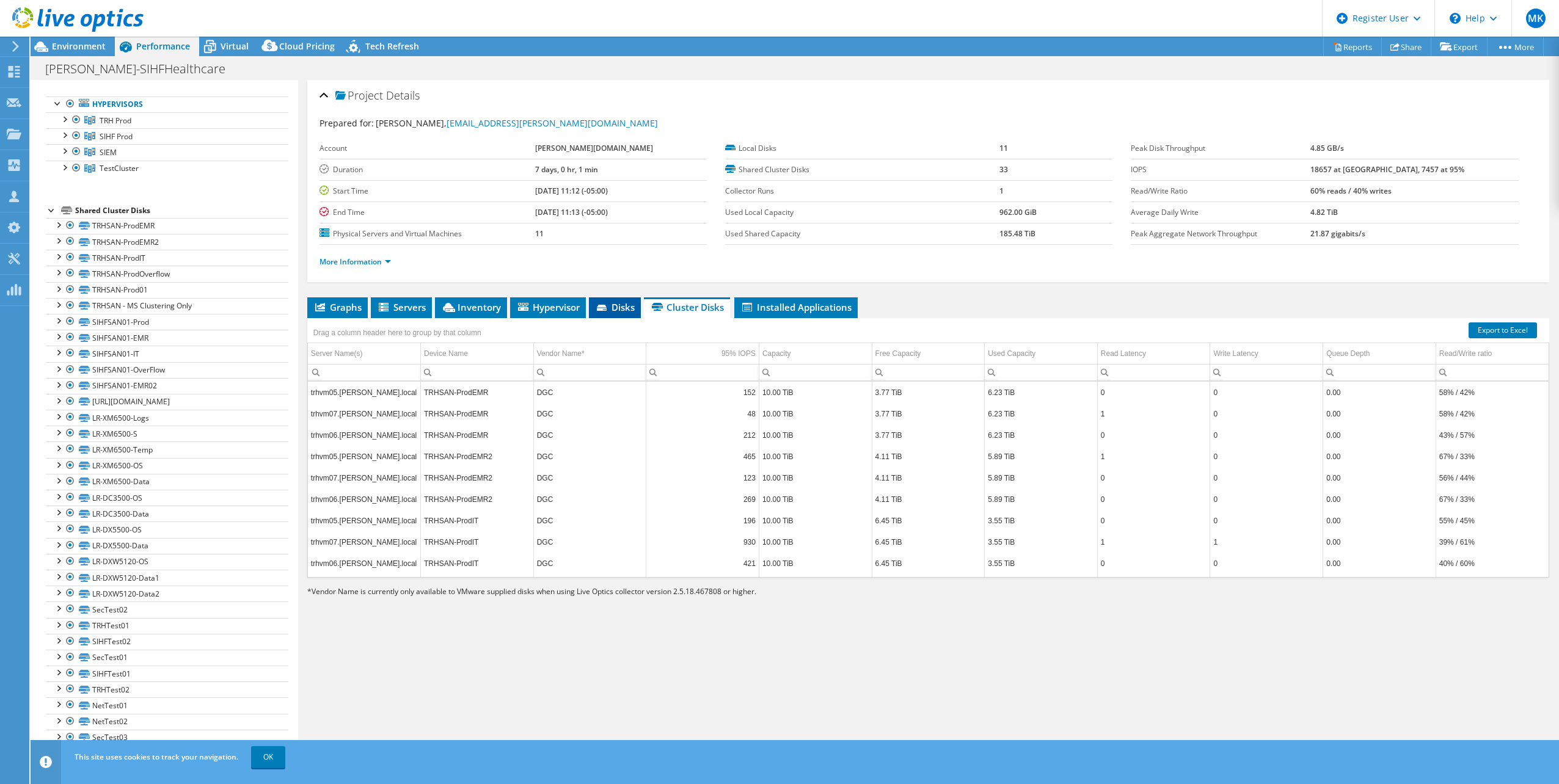
click at [625, 312] on span "Disks" at bounding box center [615, 307] width 40 height 13
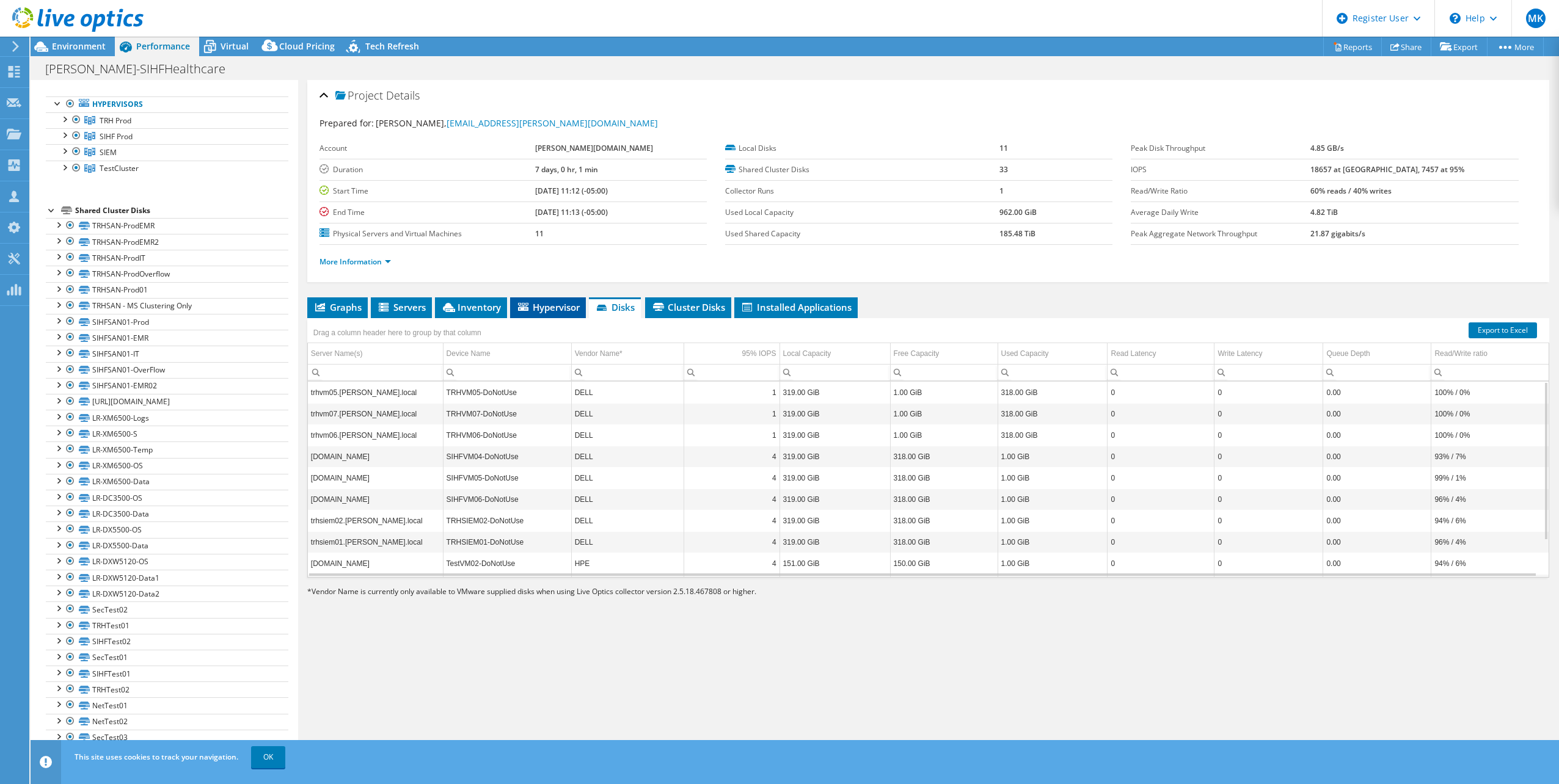
click at [545, 313] on span "Hypervisor" at bounding box center [548, 307] width 63 height 13
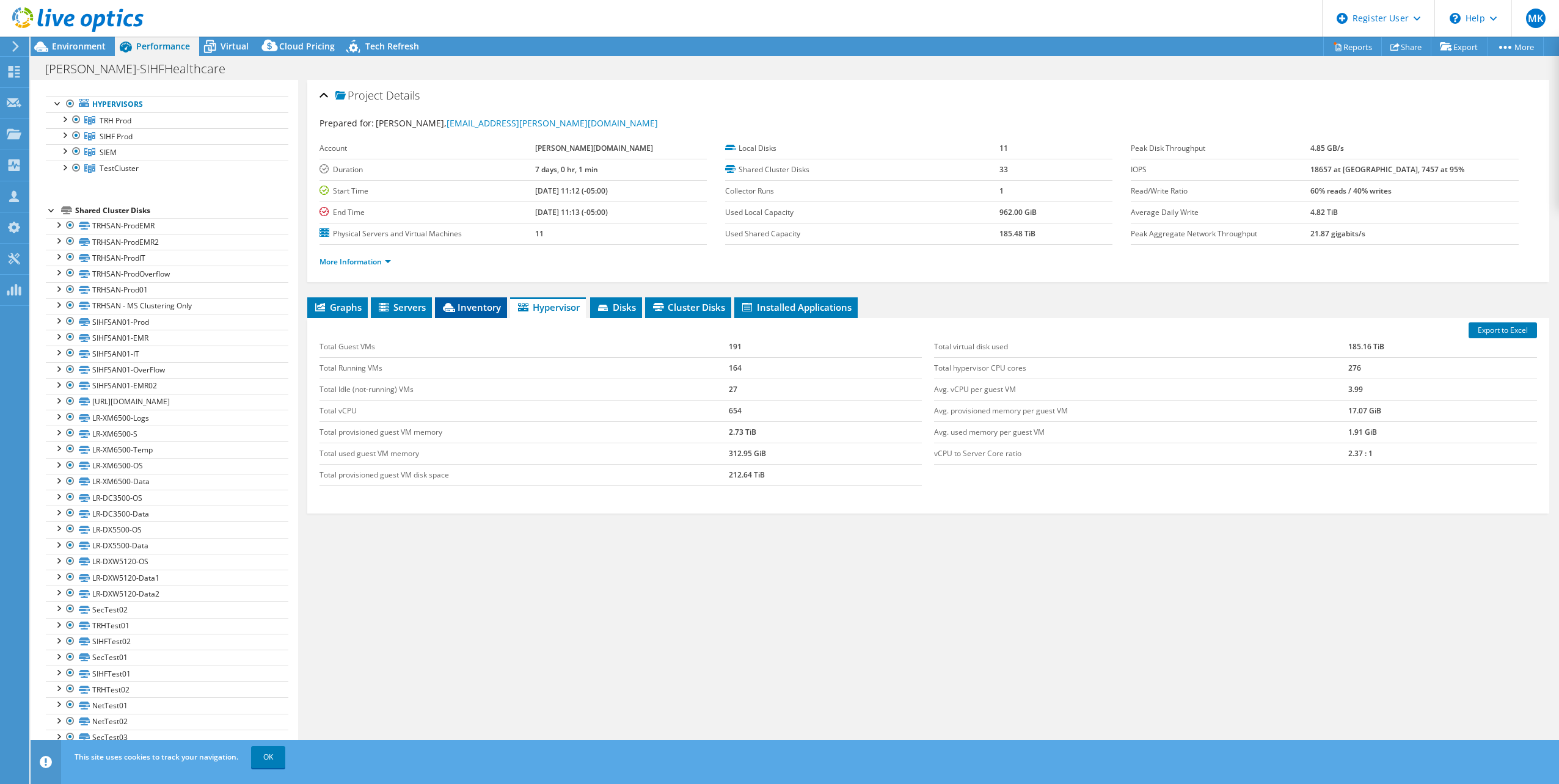
click at [477, 300] on li "Inventory" at bounding box center [471, 308] width 72 height 21
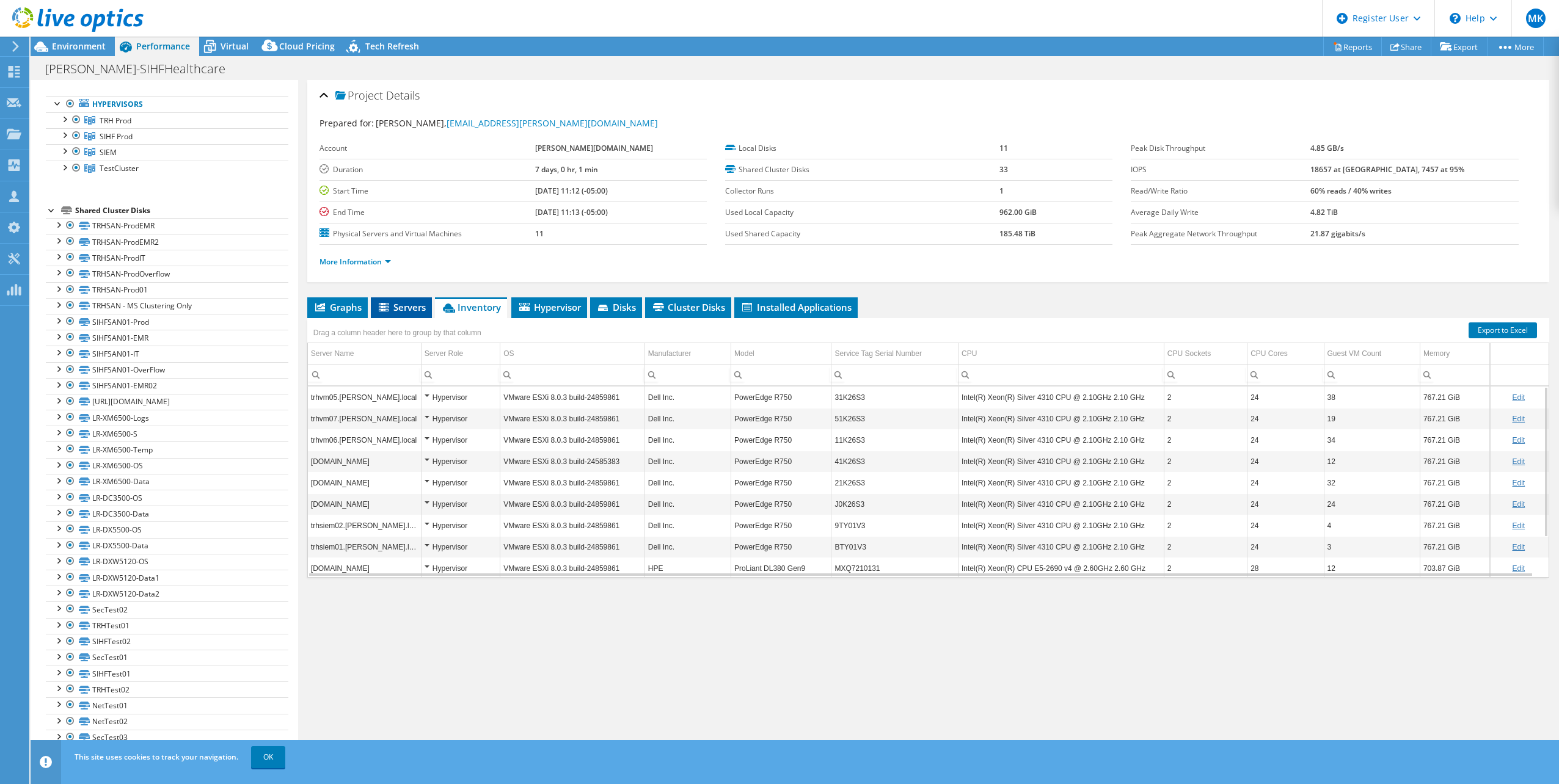
click at [404, 313] on li "Servers" at bounding box center [401, 308] width 61 height 21
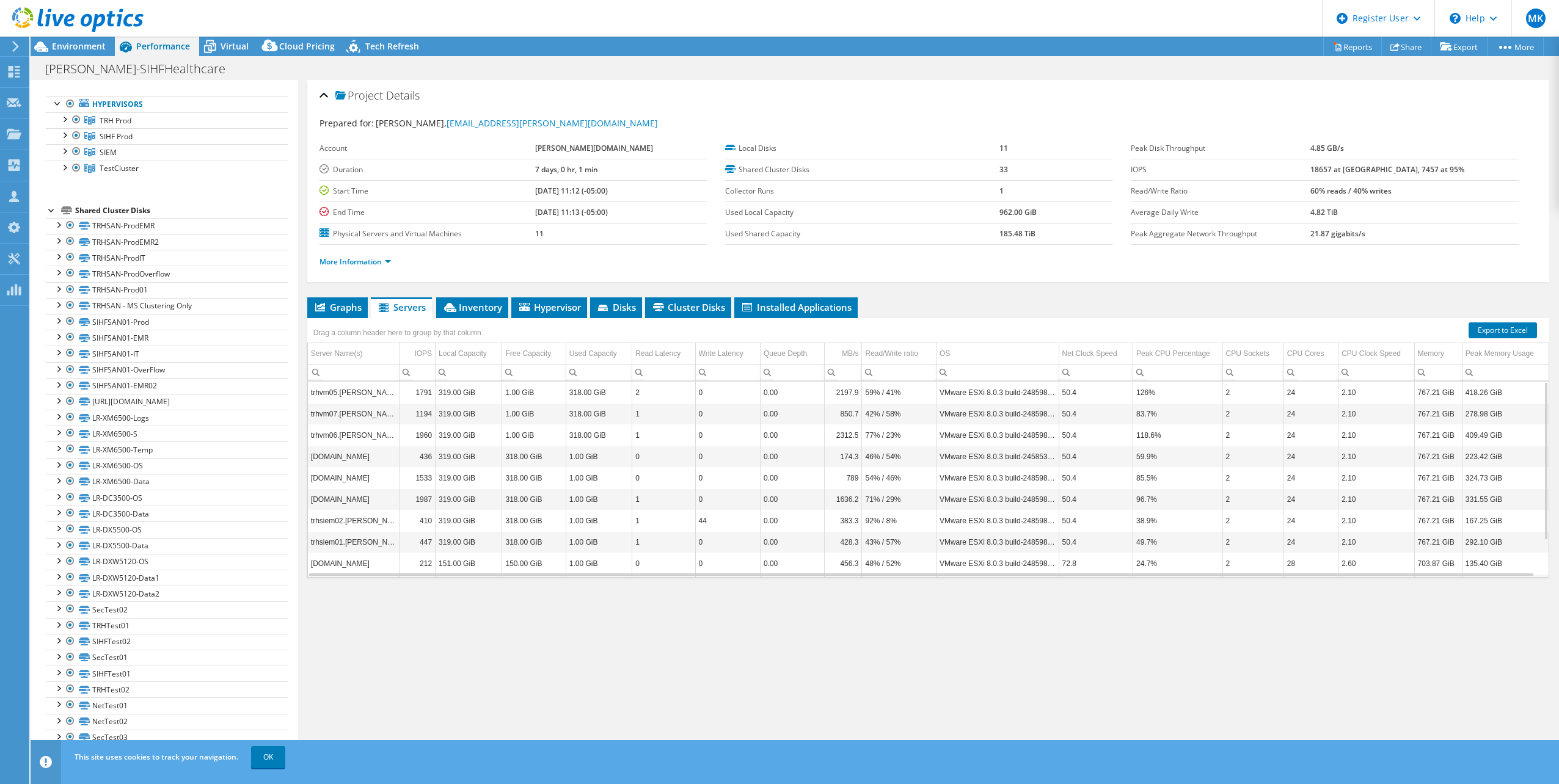
drag, startPoint x: 1347, startPoint y: 170, endPoint x: 1469, endPoint y: 170, distance: 122.0
click at [1469, 170] on tr "IOPS 18657 at [GEOGRAPHIC_DATA], 7457 at 95%" at bounding box center [1324, 169] width 387 height 21
drag, startPoint x: 81, startPoint y: 41, endPoint x: 109, endPoint y: 83, distance: 50.5
click at [81, 41] on div at bounding box center [72, 20] width 144 height 41
click at [67, 58] on div "[PERSON_NAME]-SIHFHealthcare Print" at bounding box center [795, 69] width 1529 height 23
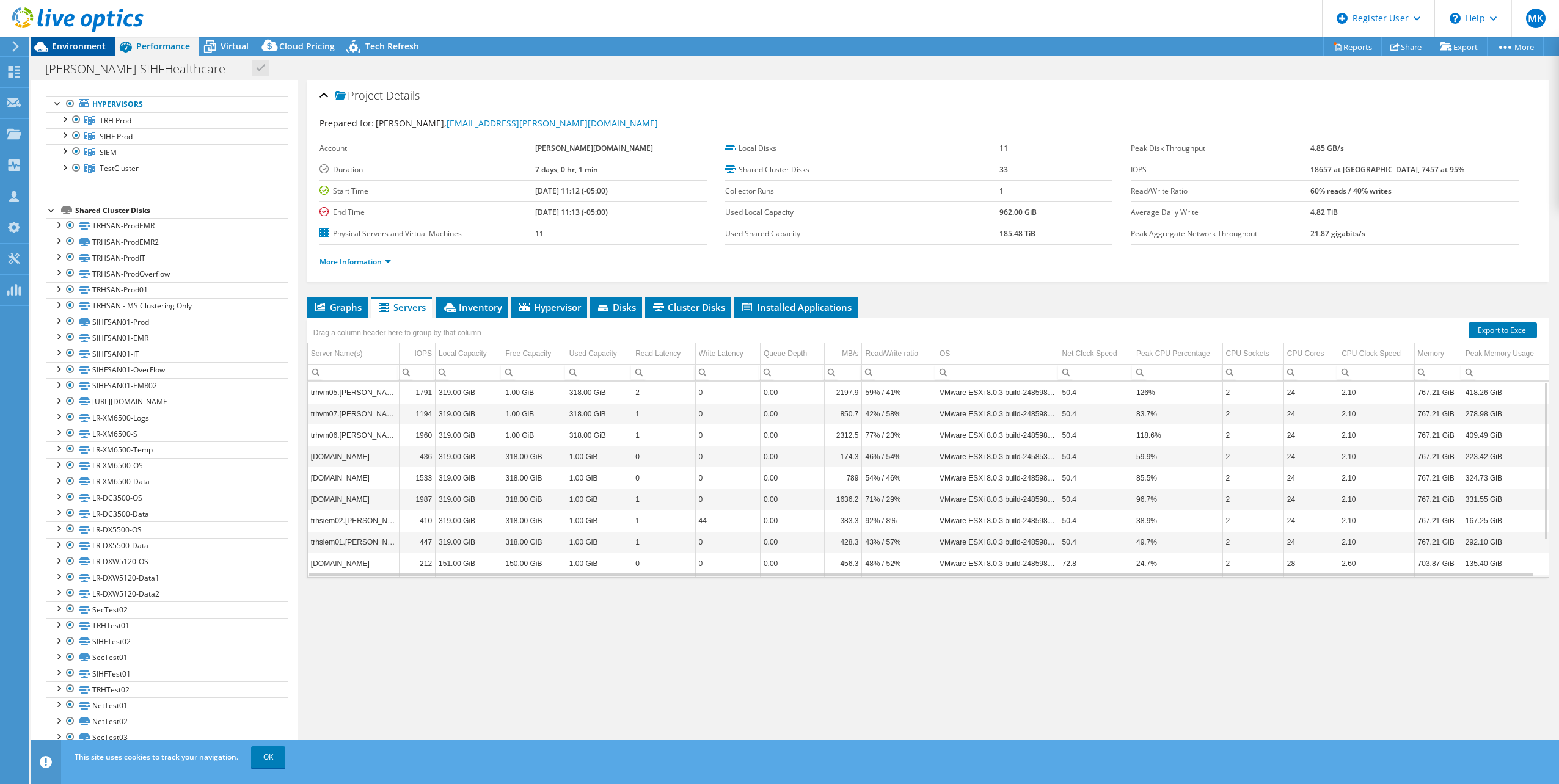
click at [69, 50] on span "Environment" at bounding box center [78, 46] width 54 height 12
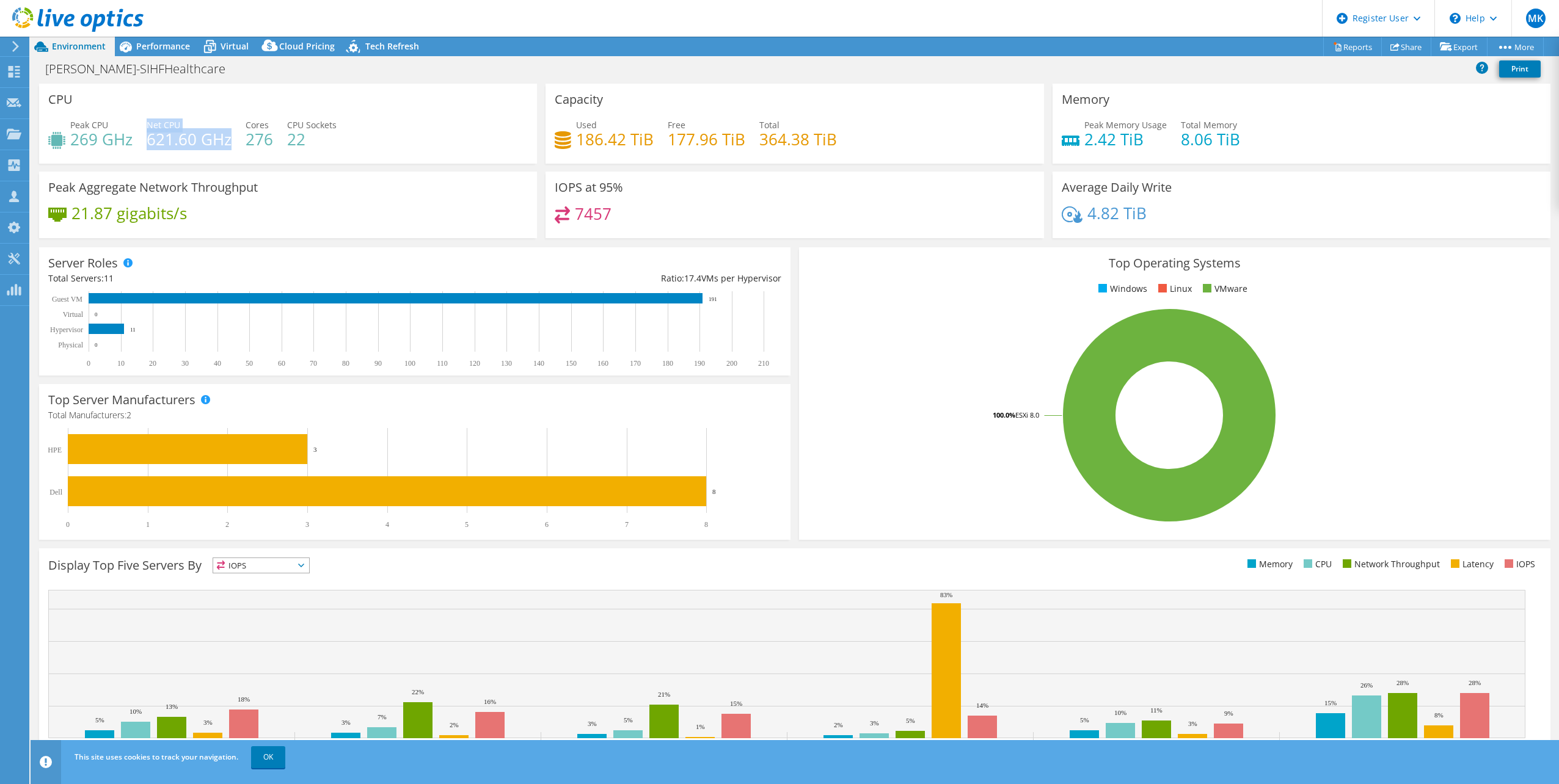
drag, startPoint x: 146, startPoint y: 126, endPoint x: 231, endPoint y: 142, distance: 86.5
click at [231, 142] on div "Net CPU 621.60 GHz" at bounding box center [189, 132] width 85 height 27
drag, startPoint x: 63, startPoint y: 121, endPoint x: 136, endPoint y: 148, distance: 77.8
click at [136, 148] on div "Peak CPU 269 GHz Net CPU 621.60 GHz Cores 276 CPU Sockets 22" at bounding box center [288, 139] width 480 height 40
click at [168, 44] on span "Performance" at bounding box center [163, 46] width 54 height 12
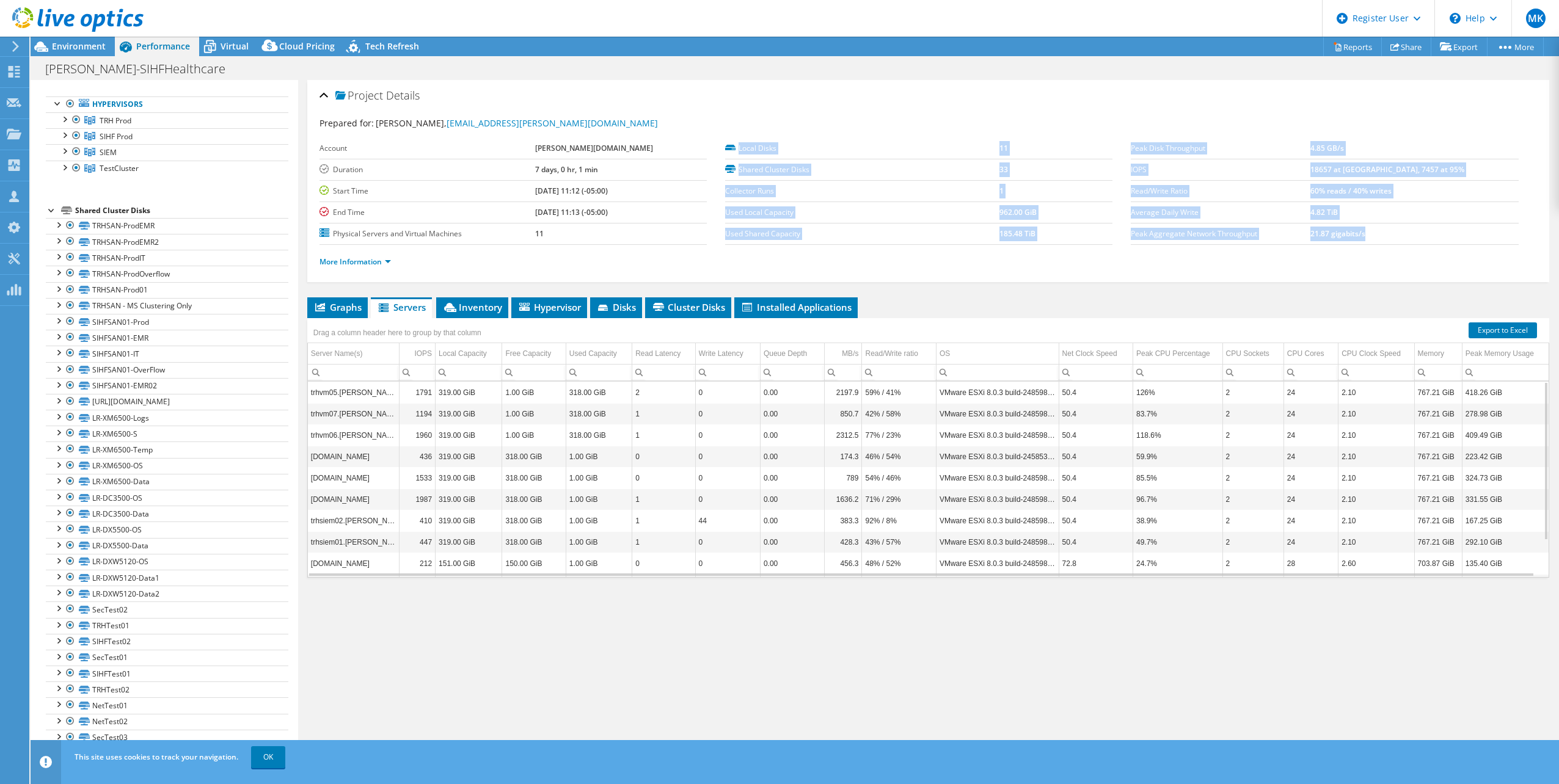
drag, startPoint x: 1451, startPoint y: 239, endPoint x: 1112, endPoint y: 233, distance: 339.1
click at [1114, 233] on section "Prepared for: [PERSON_NAME], [EMAIL_ADDRESS][PERSON_NAME][DOMAIN_NAME] Account …" at bounding box center [928, 198] width 1217 height 162
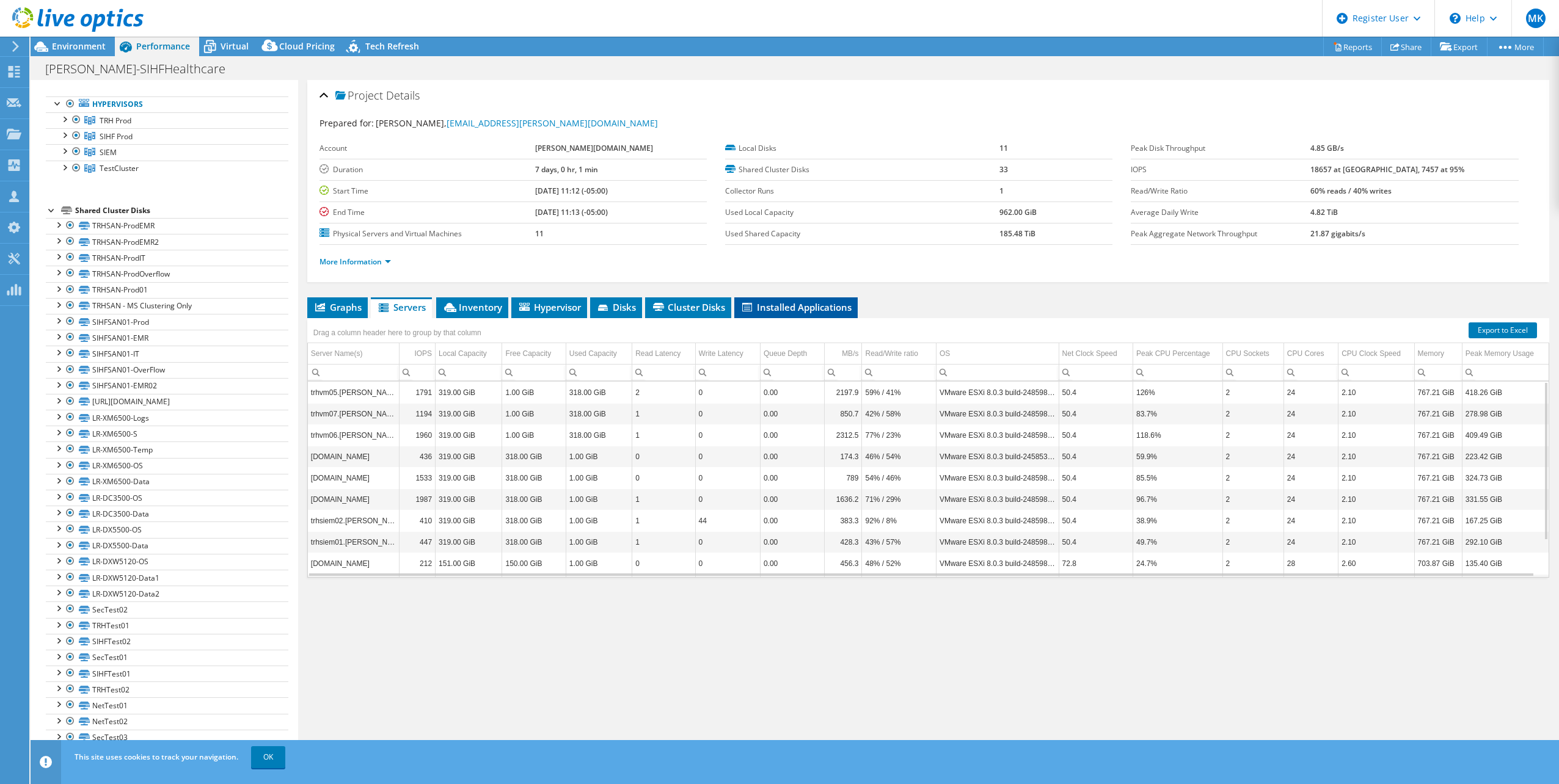
click at [772, 306] on span "Installed Applications" at bounding box center [796, 307] width 111 height 13
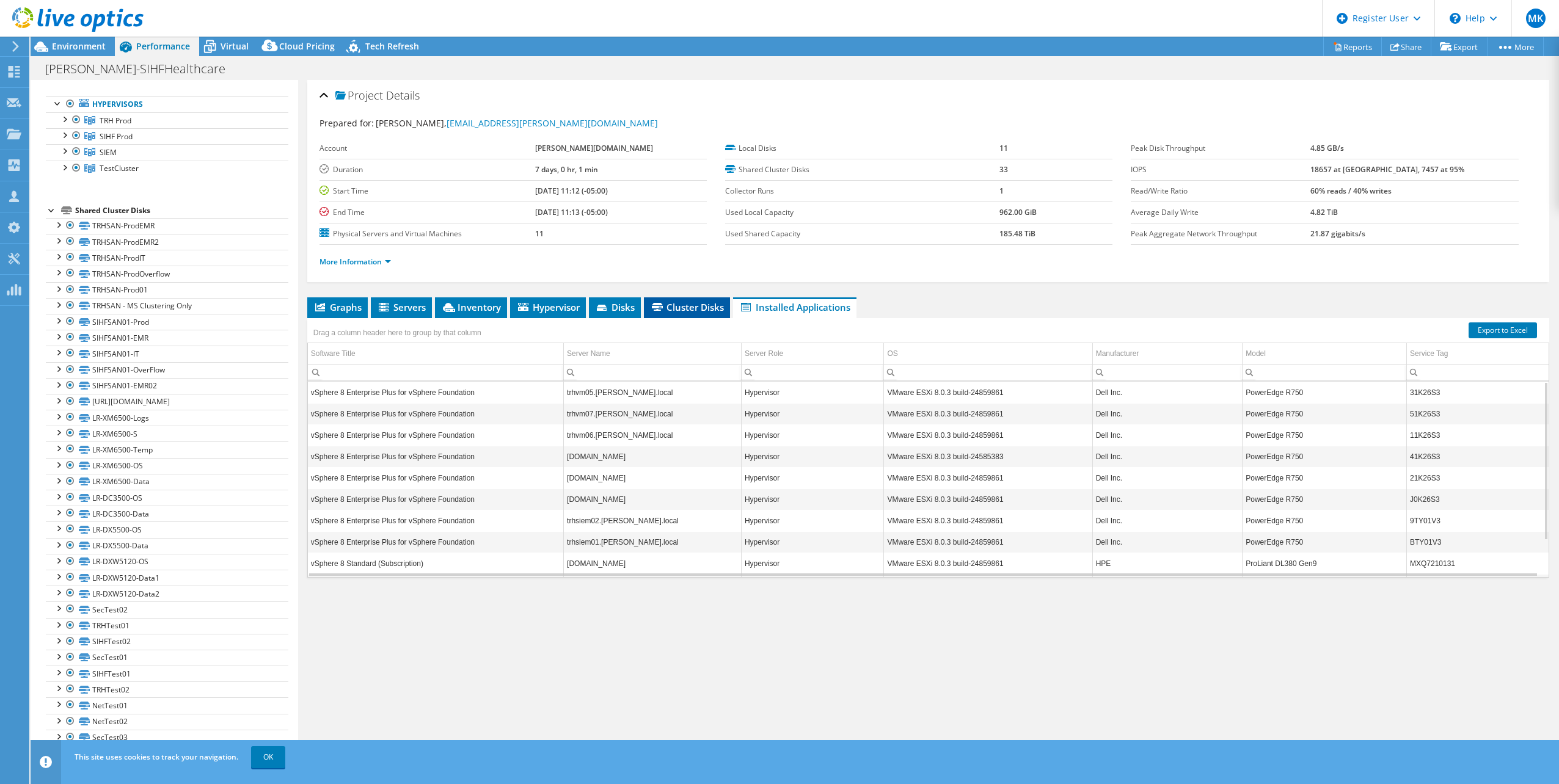
click at [673, 309] on span "Cluster Disks" at bounding box center [687, 307] width 74 height 13
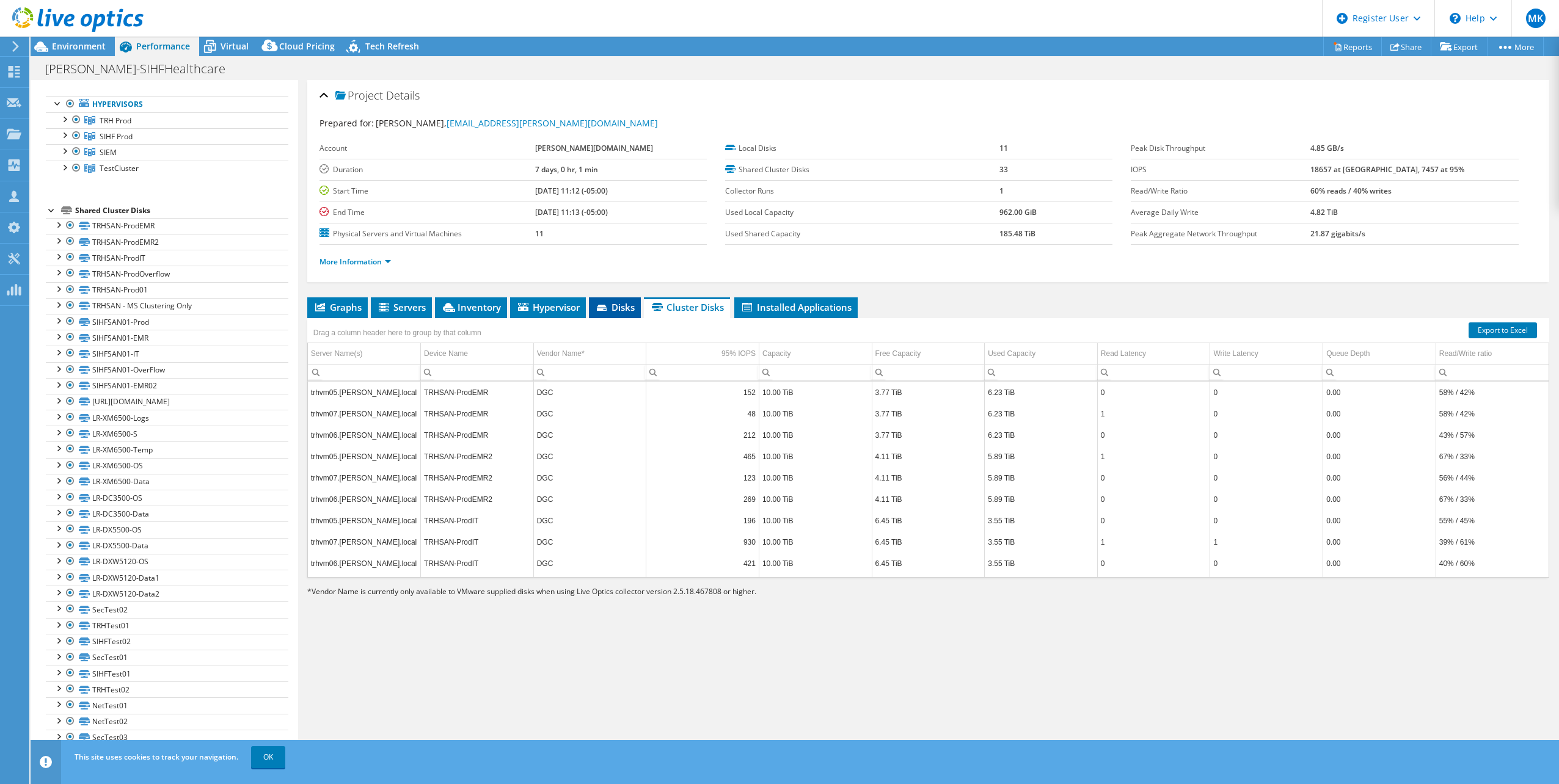
click at [614, 311] on span "Disks" at bounding box center [615, 307] width 40 height 13
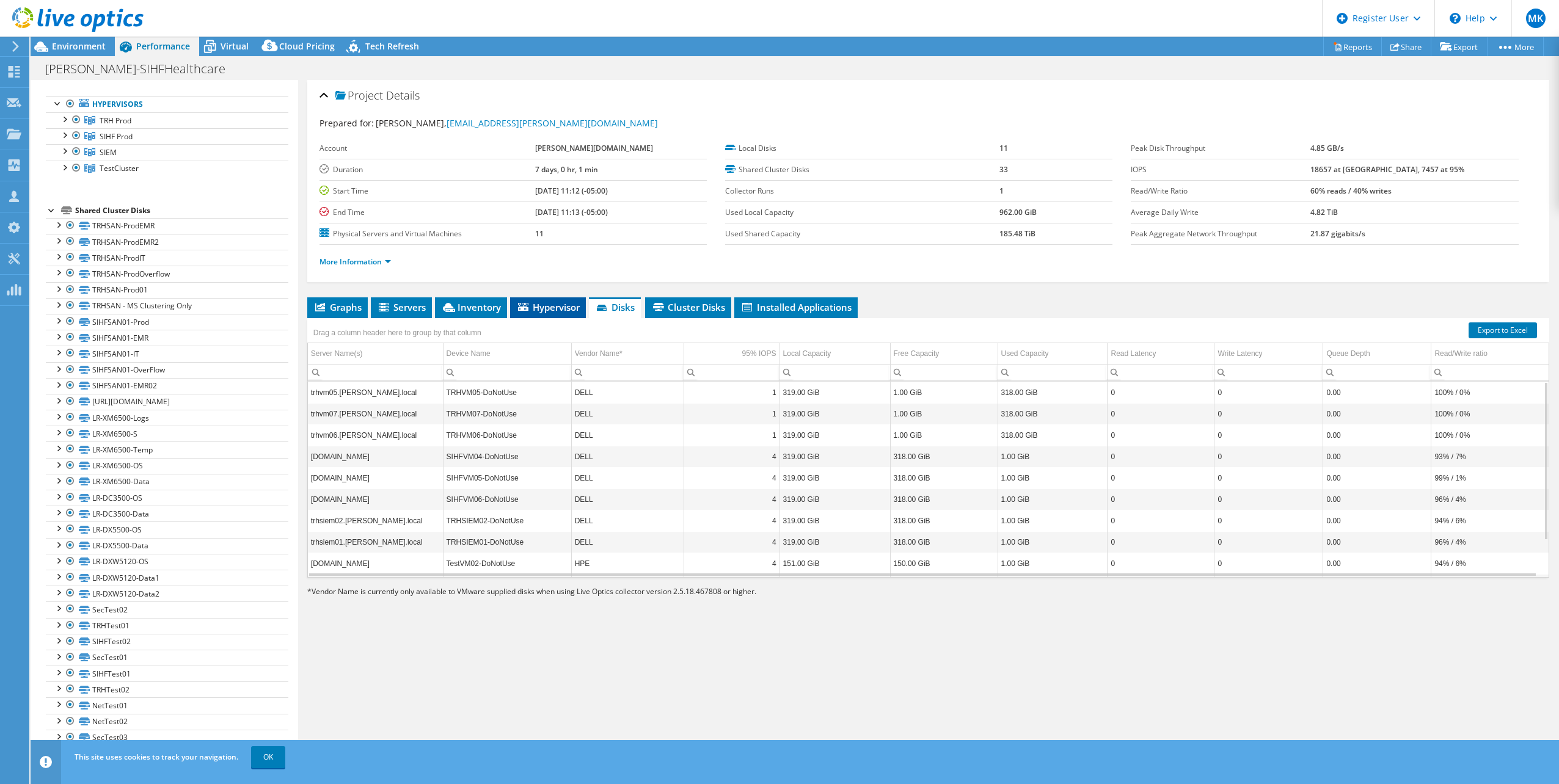
click at [554, 309] on span "Hypervisor" at bounding box center [548, 307] width 63 height 13
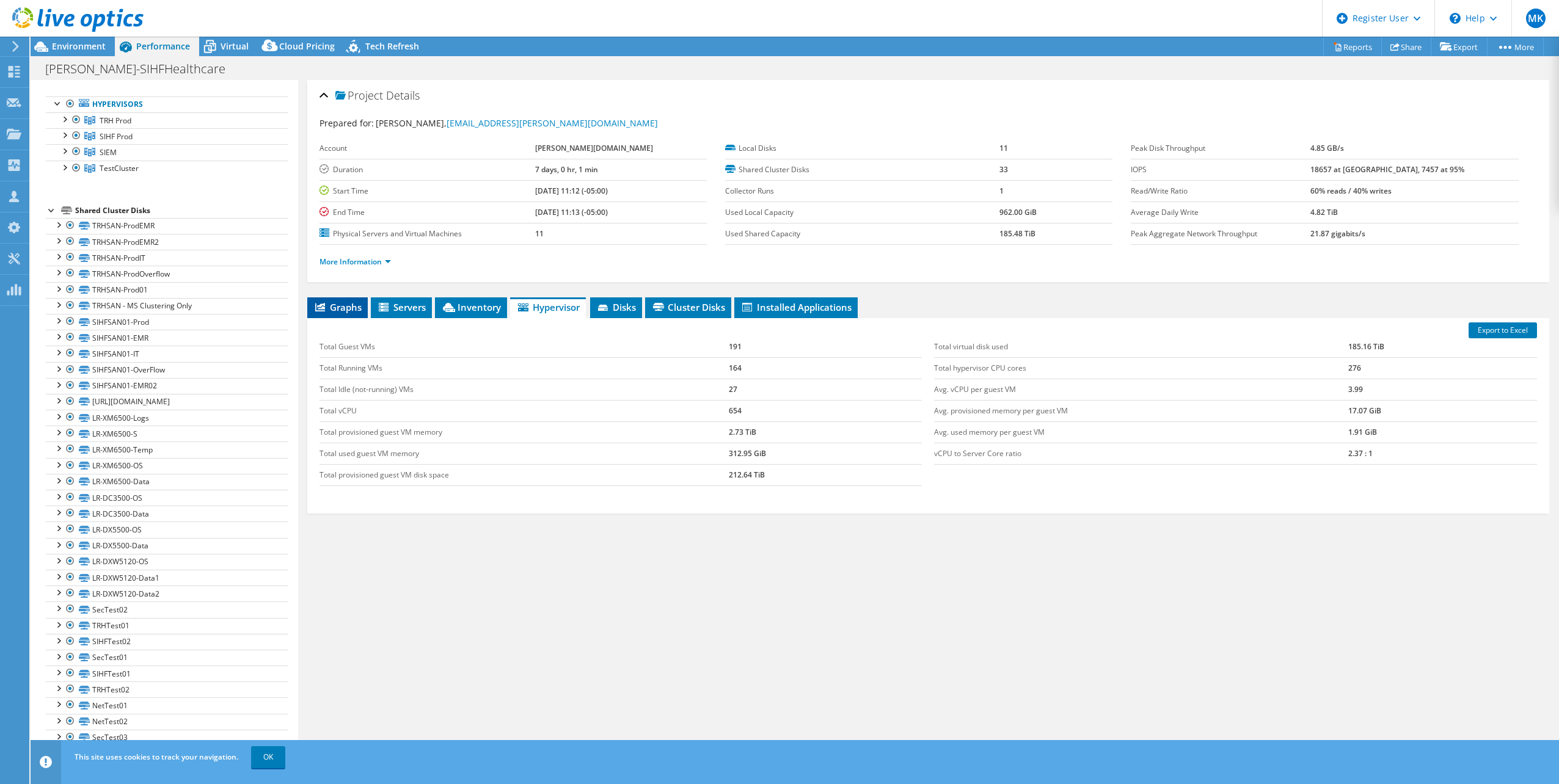
click at [341, 308] on span "Graphs" at bounding box center [337, 307] width 48 height 13
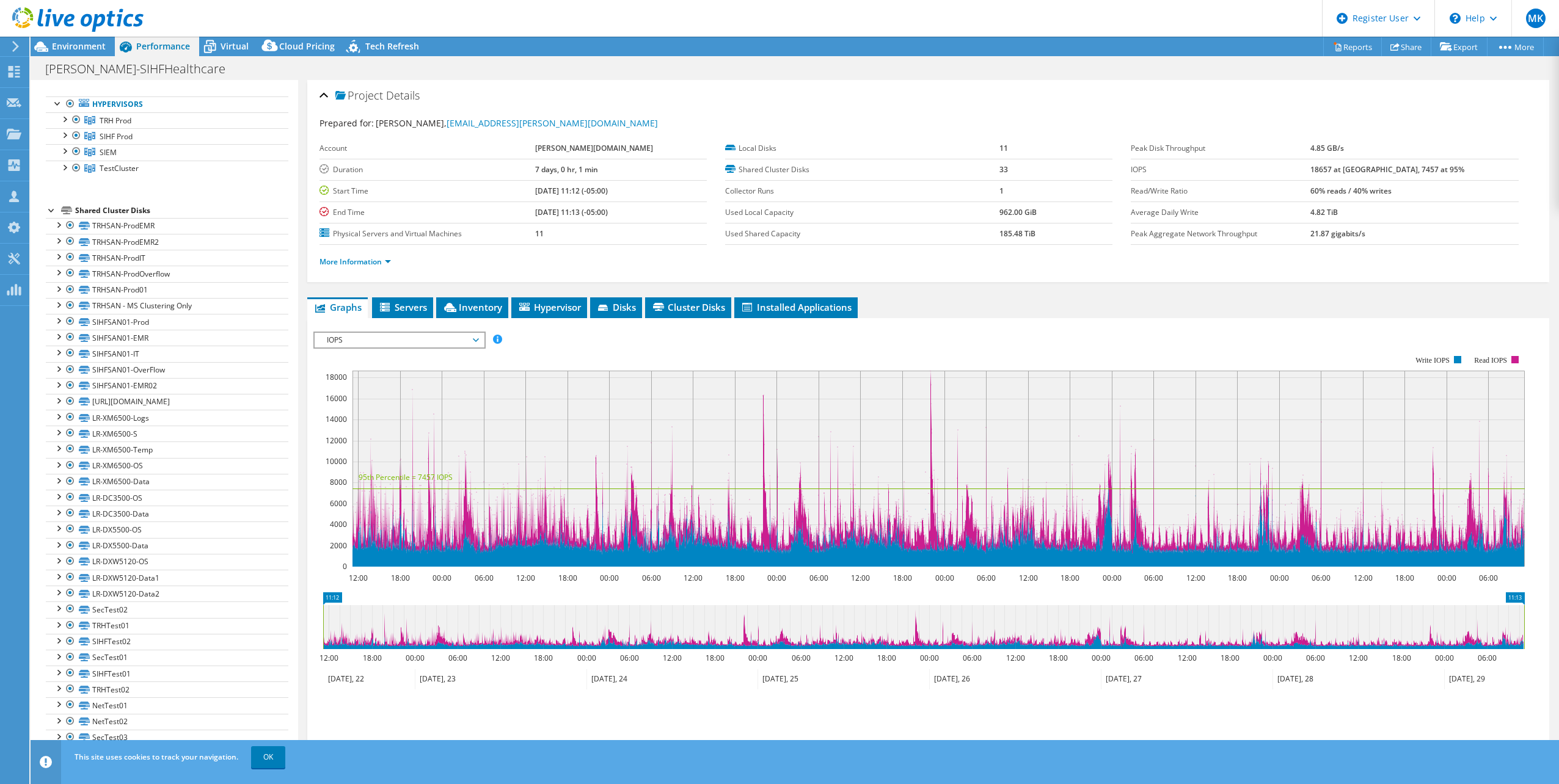
click at [400, 319] on div "IOPS Disk Throughput IO Size Latency Queue Depth CPU Percentage Memory Page Fau…" at bounding box center [928, 533] width 1230 height 431
